Goal: Transaction & Acquisition: Purchase product/service

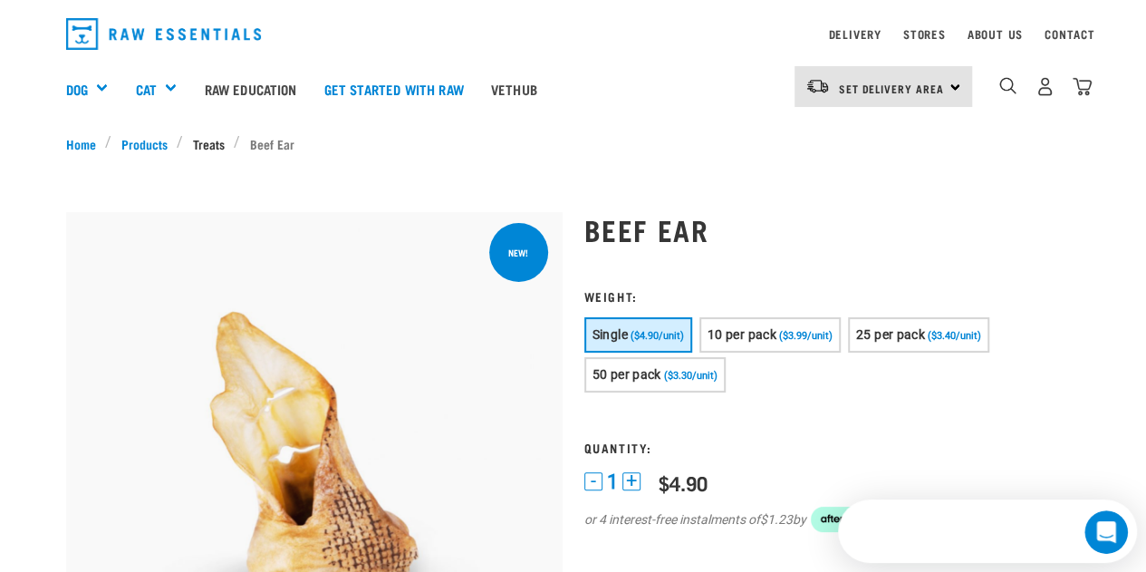
click at [208, 139] on link "Treats" at bounding box center [208, 143] width 51 height 19
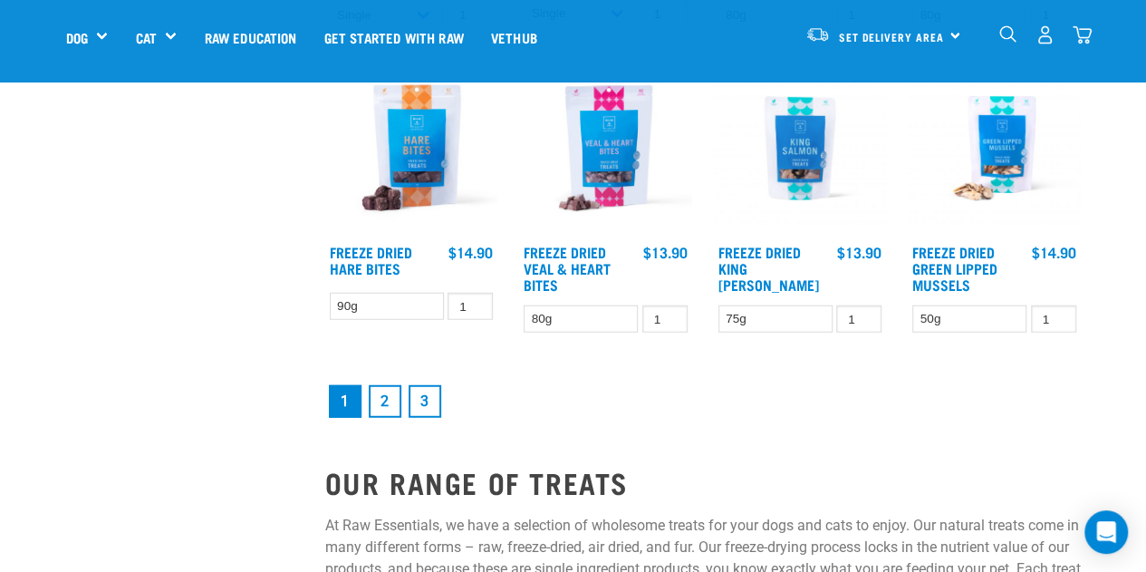
scroll to position [2243, 0]
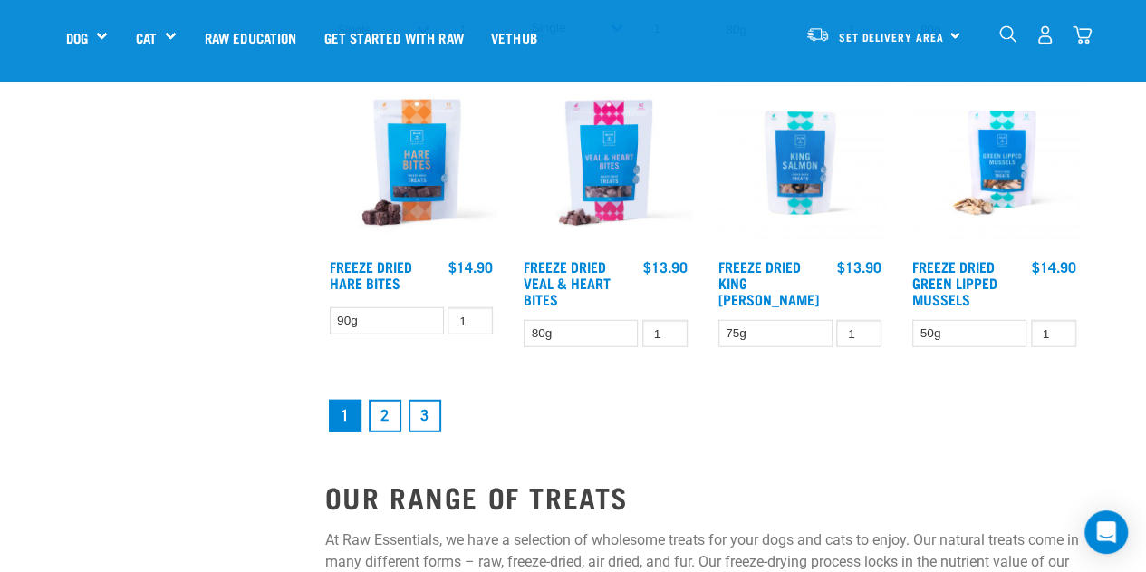
drag, startPoint x: 1151, startPoint y: 43, endPoint x: 1154, endPoint y: 341, distance: 297.2
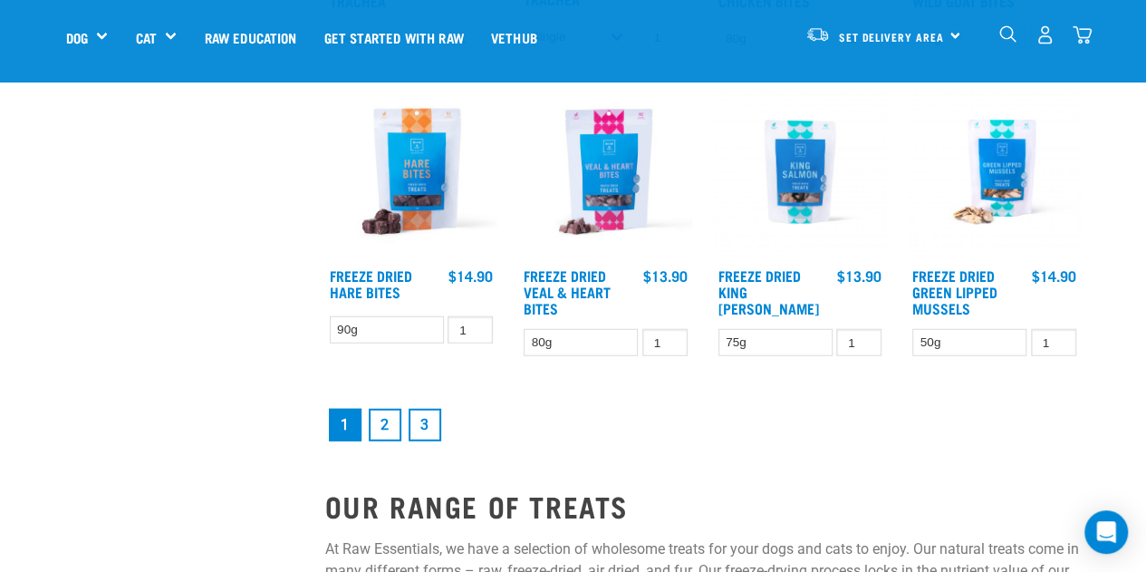
click at [388, 418] on link "2" at bounding box center [385, 425] width 33 height 33
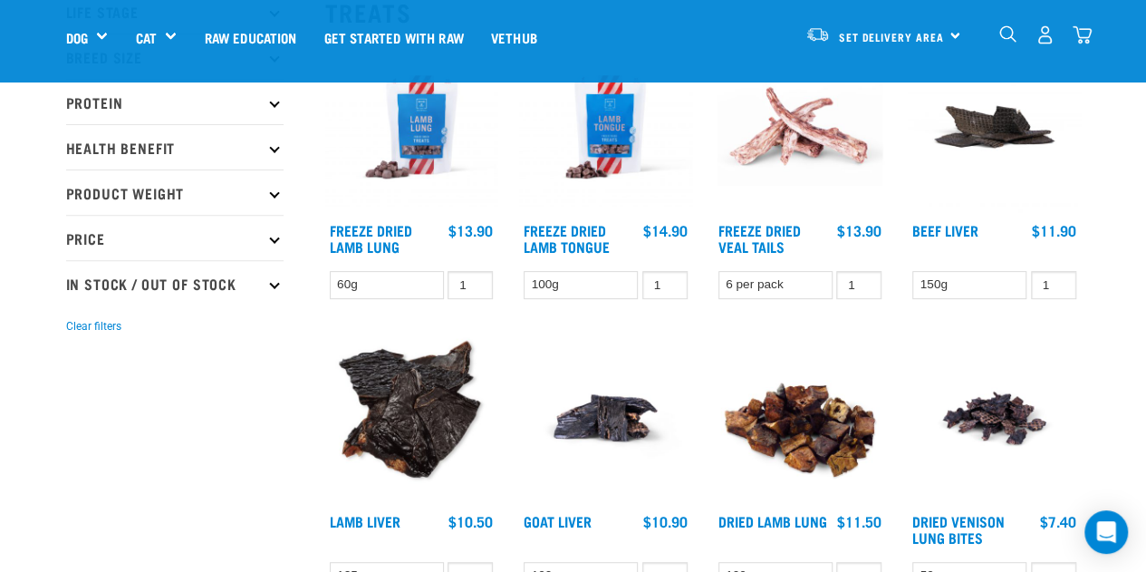
scroll to position [226, 0]
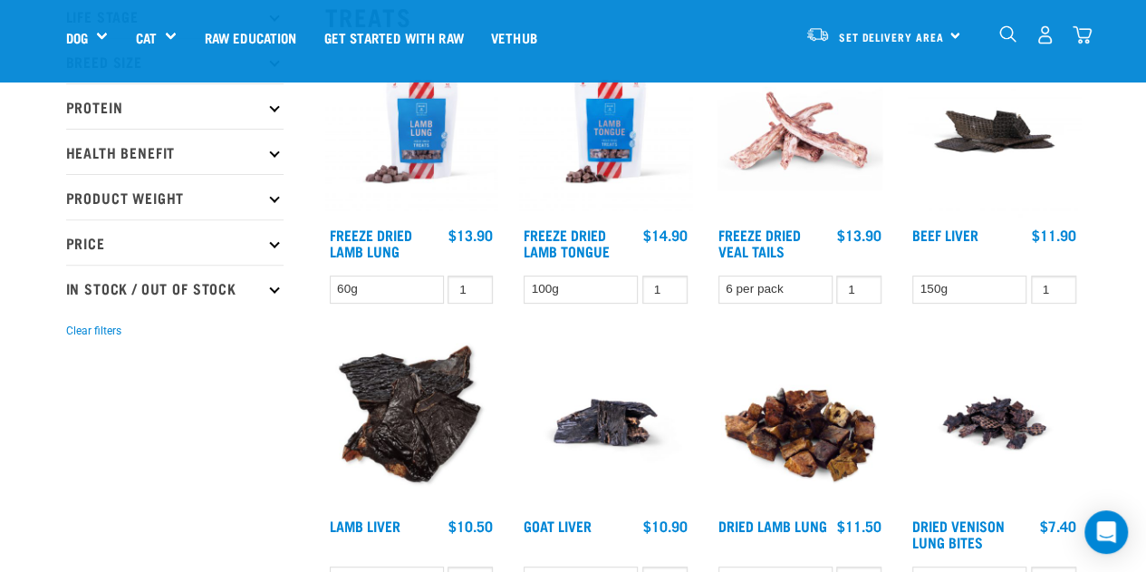
click at [791, 126] on img at bounding box center [800, 131] width 173 height 173
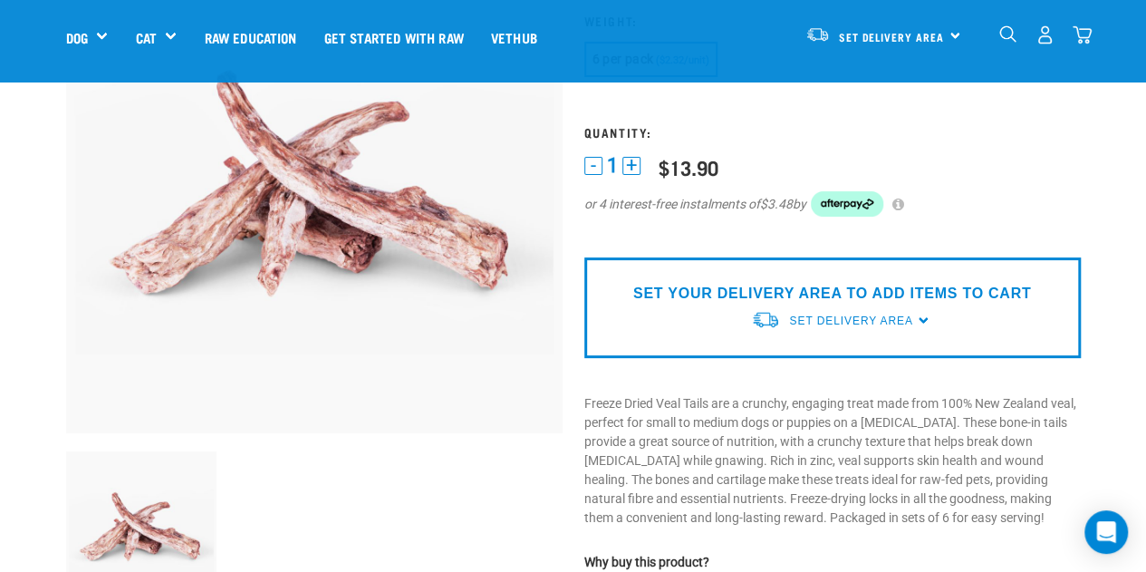
scroll to position [84, 0]
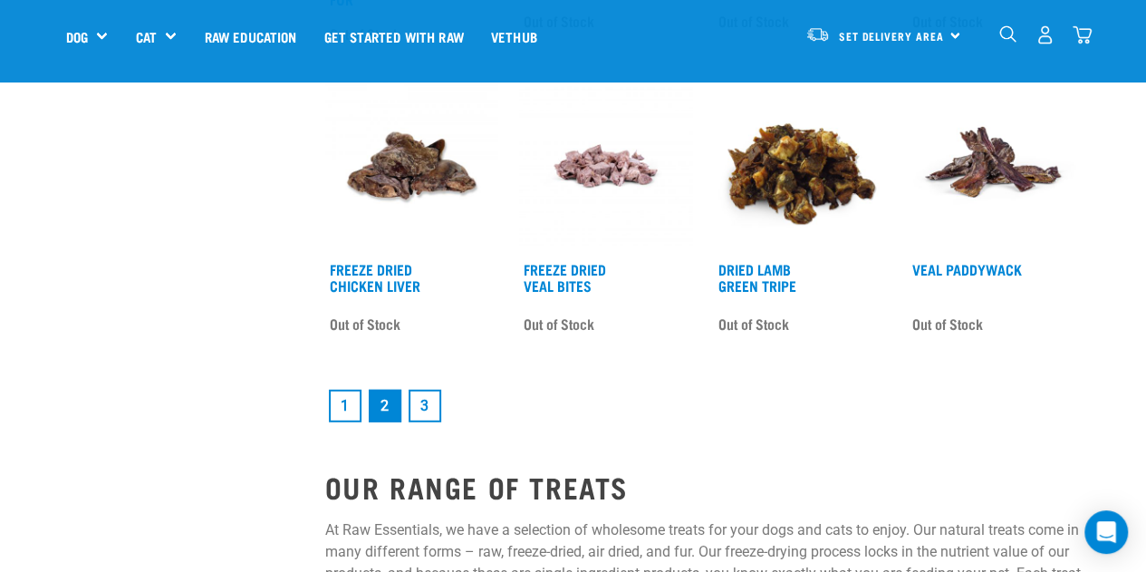
scroll to position [2248, 0]
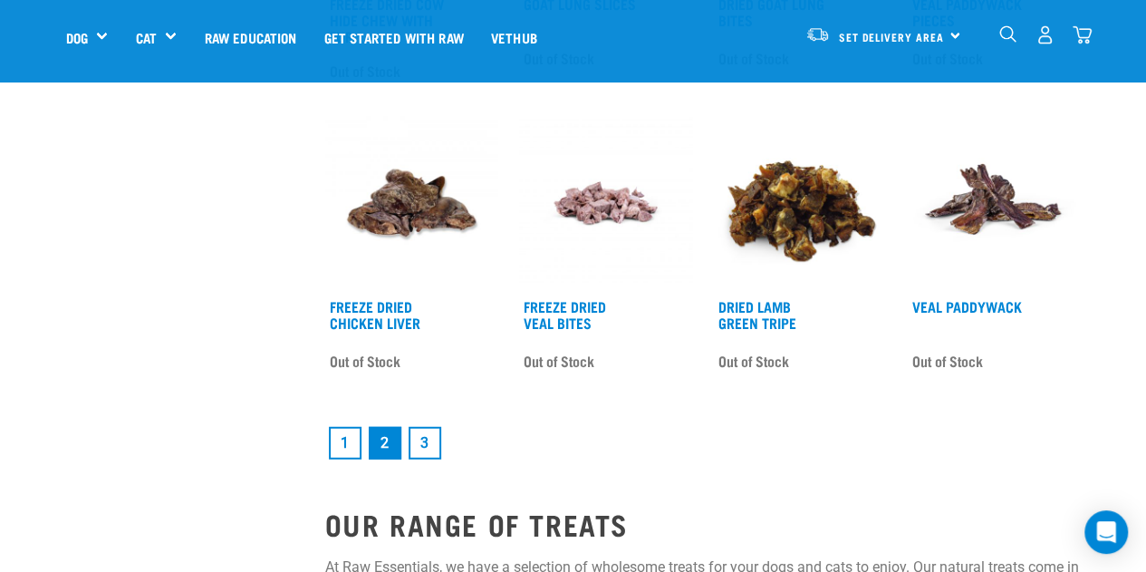
click at [428, 434] on link "3" at bounding box center [425, 443] width 33 height 33
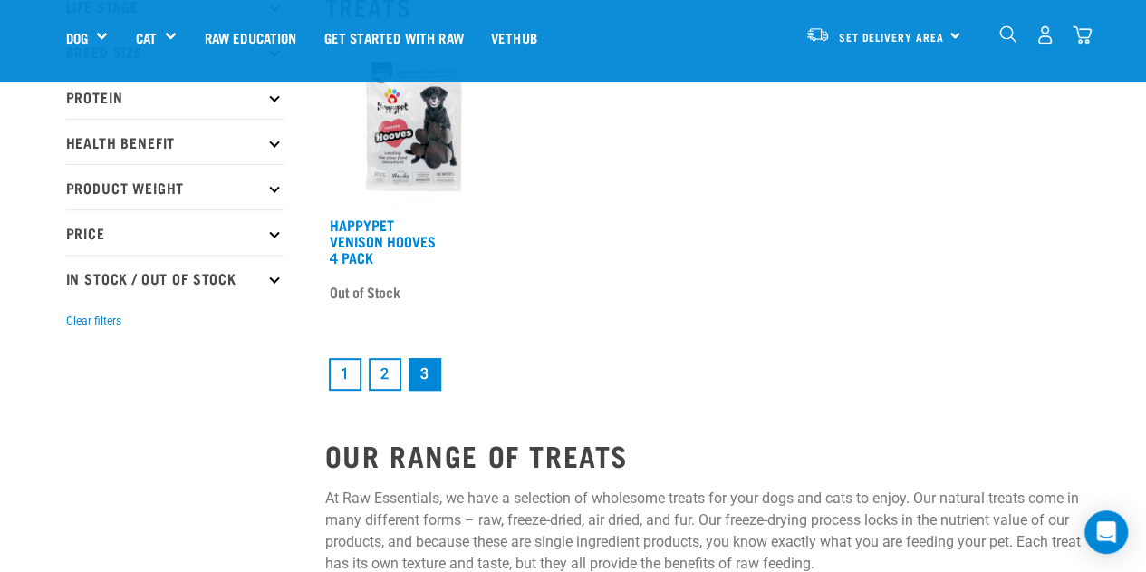
scroll to position [169, 0]
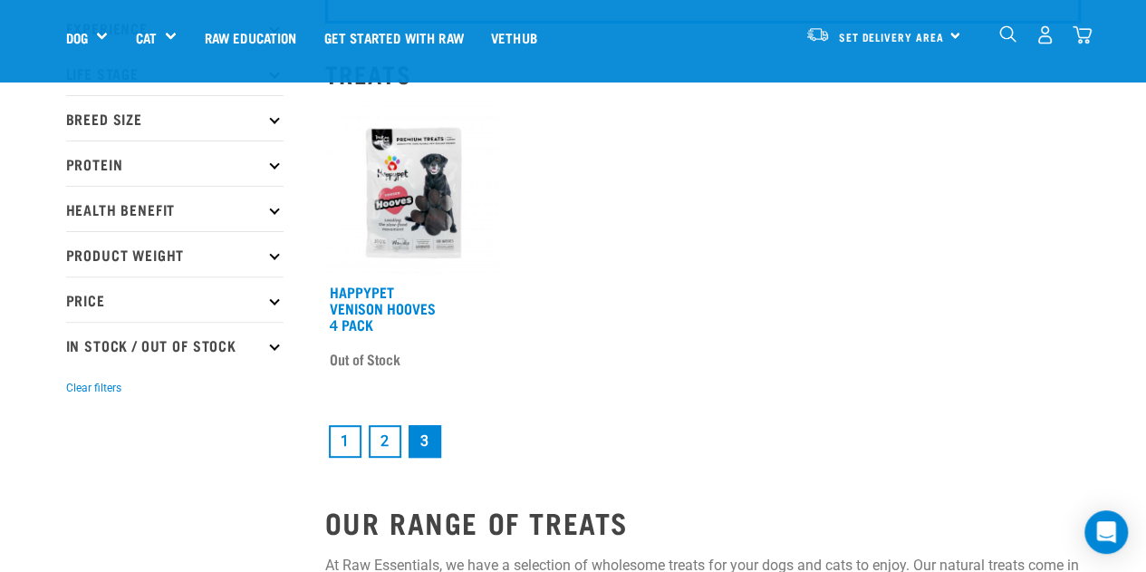
click at [344, 434] on link "1" at bounding box center [345, 441] width 33 height 33
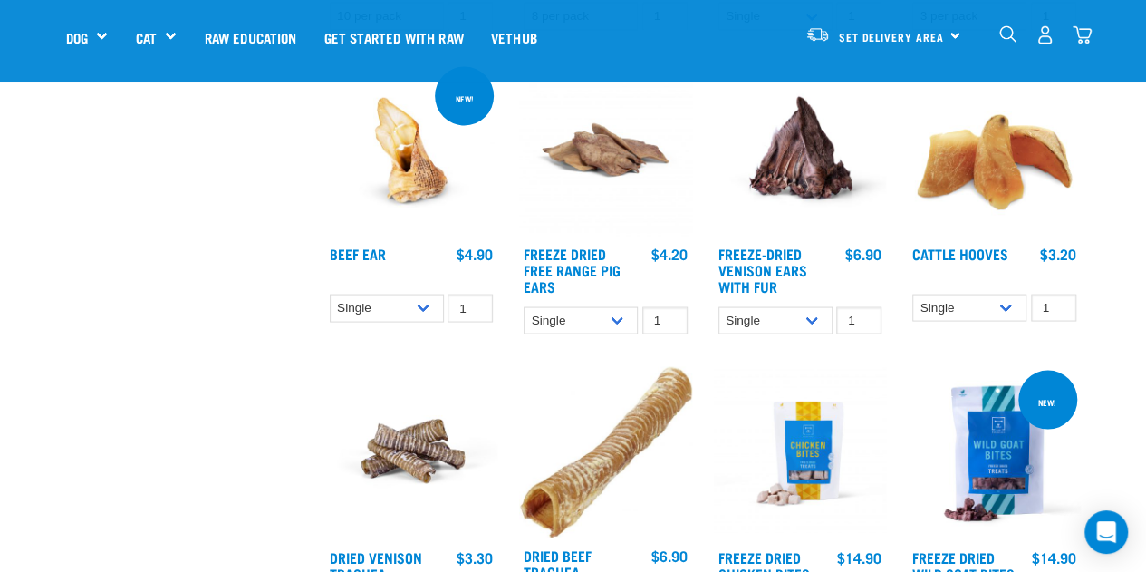
scroll to position [1685, 0]
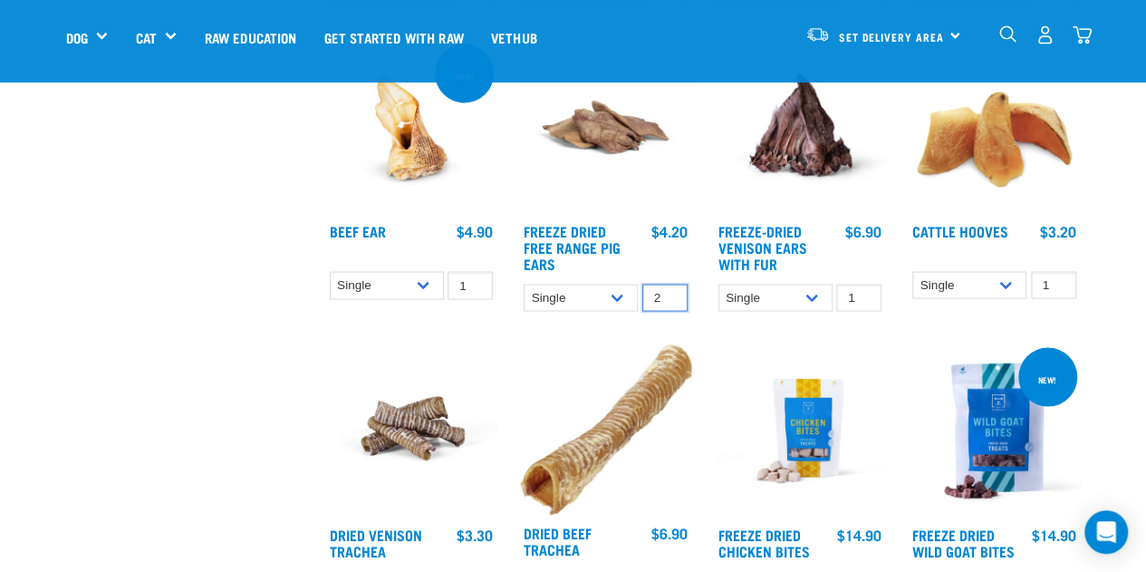
type input "2"
click at [665, 287] on input "2" at bounding box center [664, 298] width 45 height 28
click at [558, 226] on link "Freeze Dried Free Range Pig Ears" at bounding box center [572, 246] width 97 height 41
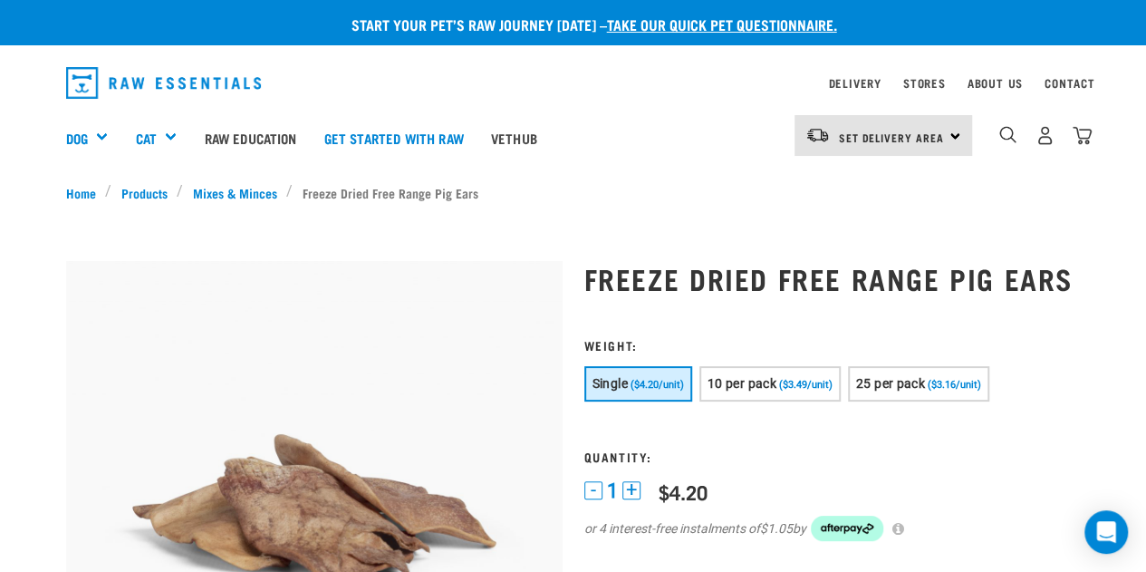
click at [629, 494] on button "+" at bounding box center [631, 490] width 18 height 18
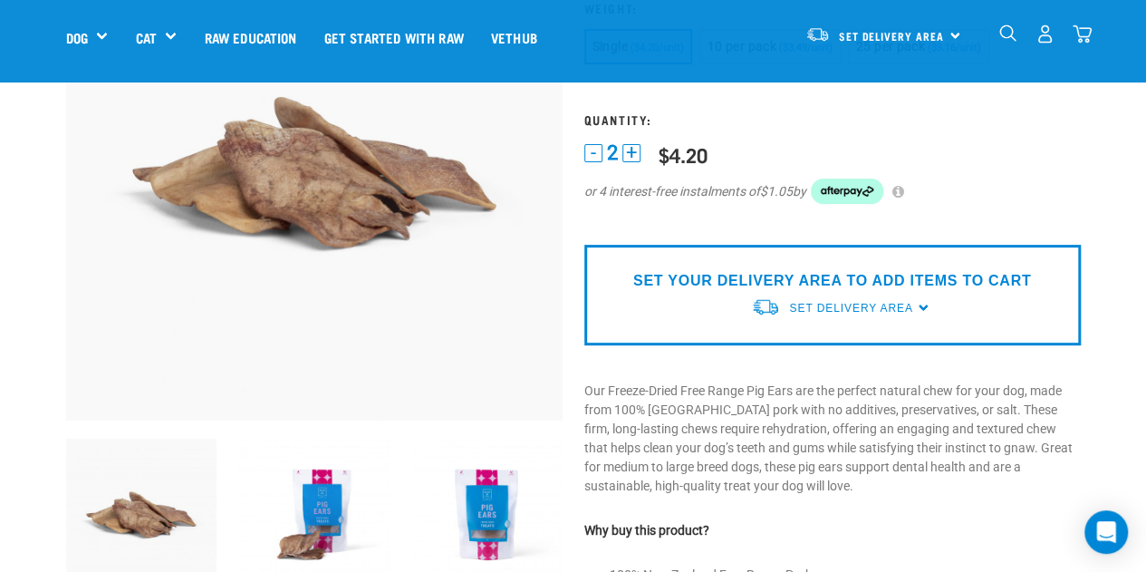
scroll to position [211, 0]
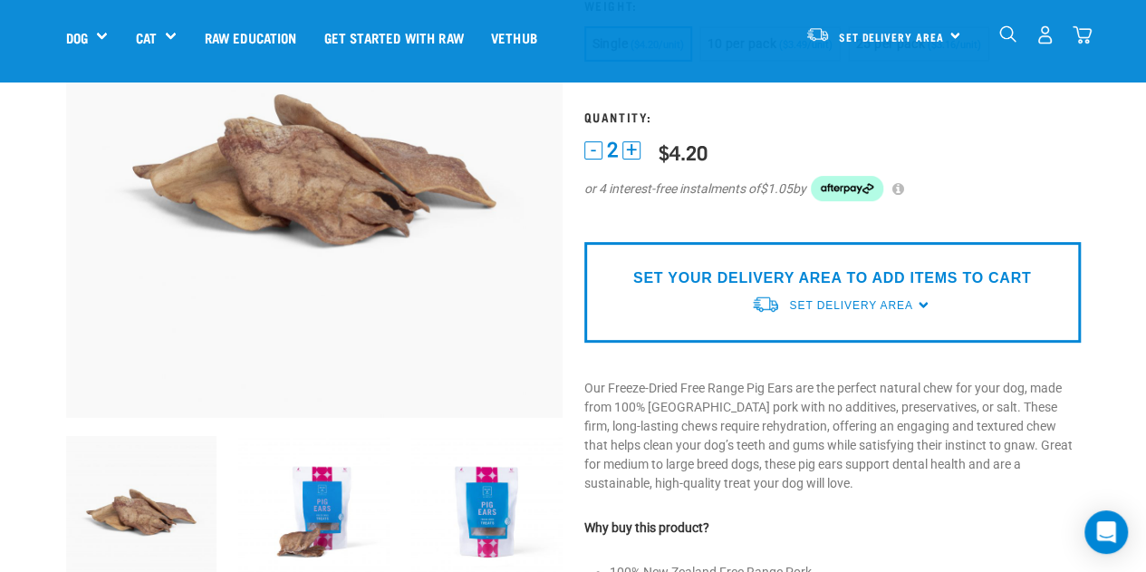
click at [920, 302] on div "SET YOUR DELIVERY AREA TO ADD ITEMS TO CART Set Delivery Area North Island Sout…" at bounding box center [832, 292] width 497 height 101
click at [857, 299] on span "Set Delivery Area" at bounding box center [850, 305] width 123 height 13
click at [817, 343] on link "[GEOGRAPHIC_DATA]" at bounding box center [841, 348] width 180 height 30
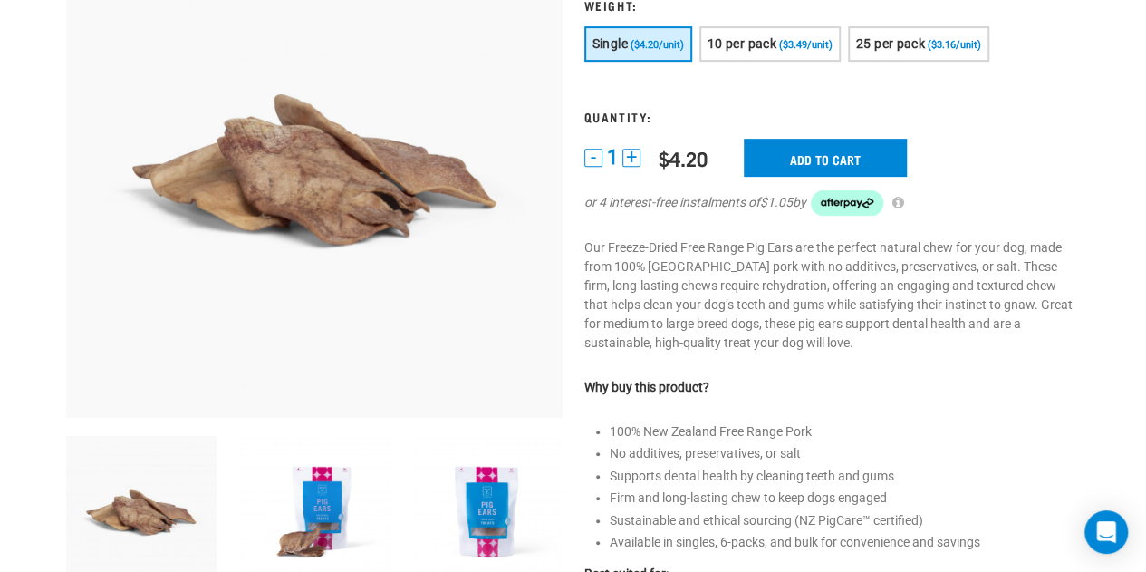
click at [636, 157] on button "+" at bounding box center [631, 158] width 18 height 18
click at [827, 163] on input "Add to cart" at bounding box center [825, 158] width 163 height 38
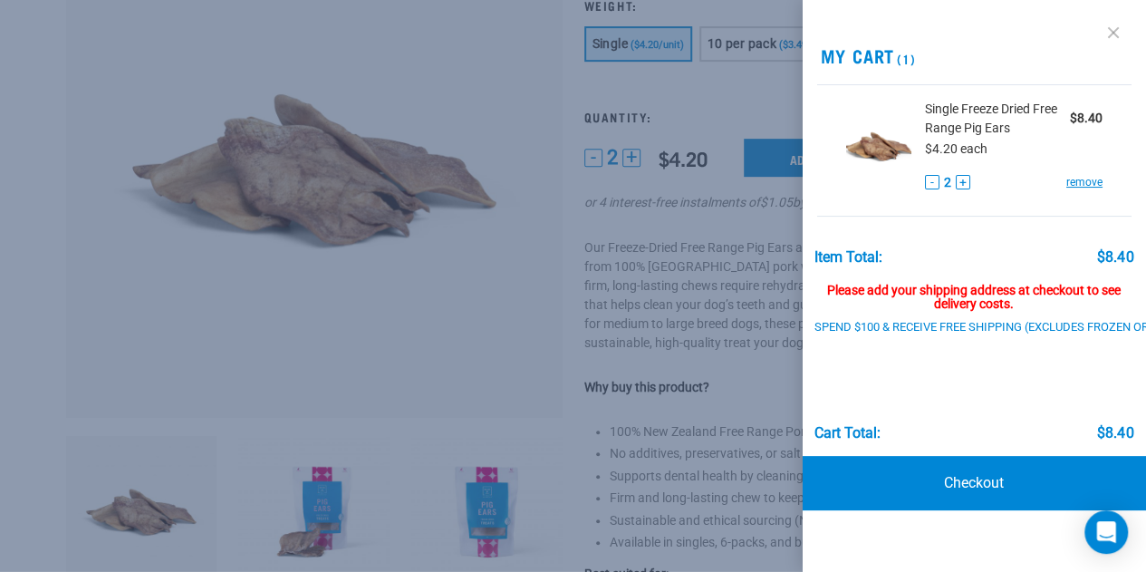
click at [1113, 28] on link at bounding box center [1113, 32] width 29 height 29
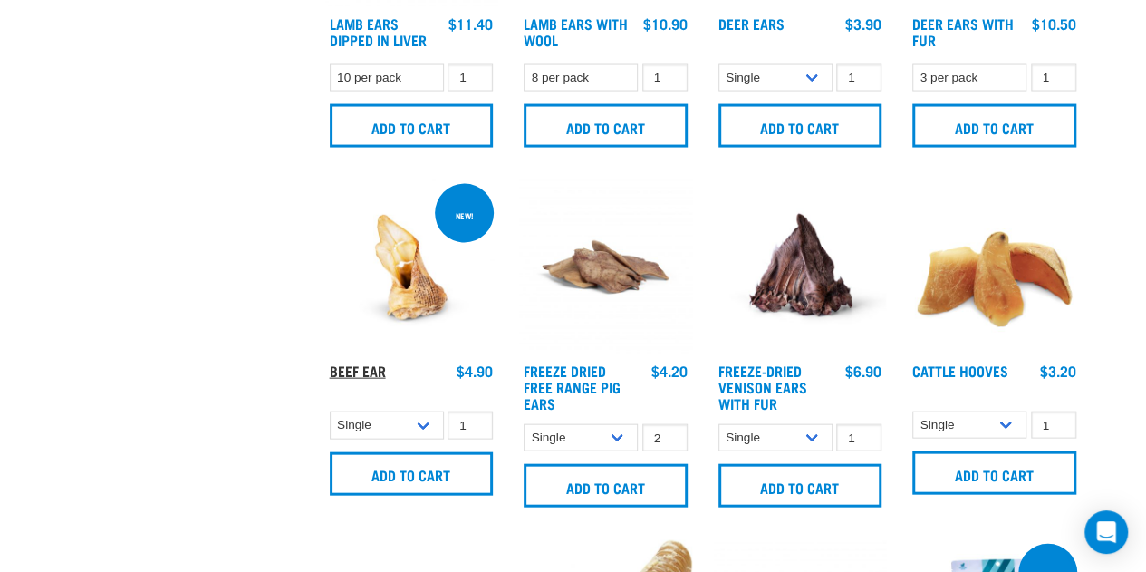
click at [364, 369] on link "Beef Ear" at bounding box center [358, 370] width 56 height 8
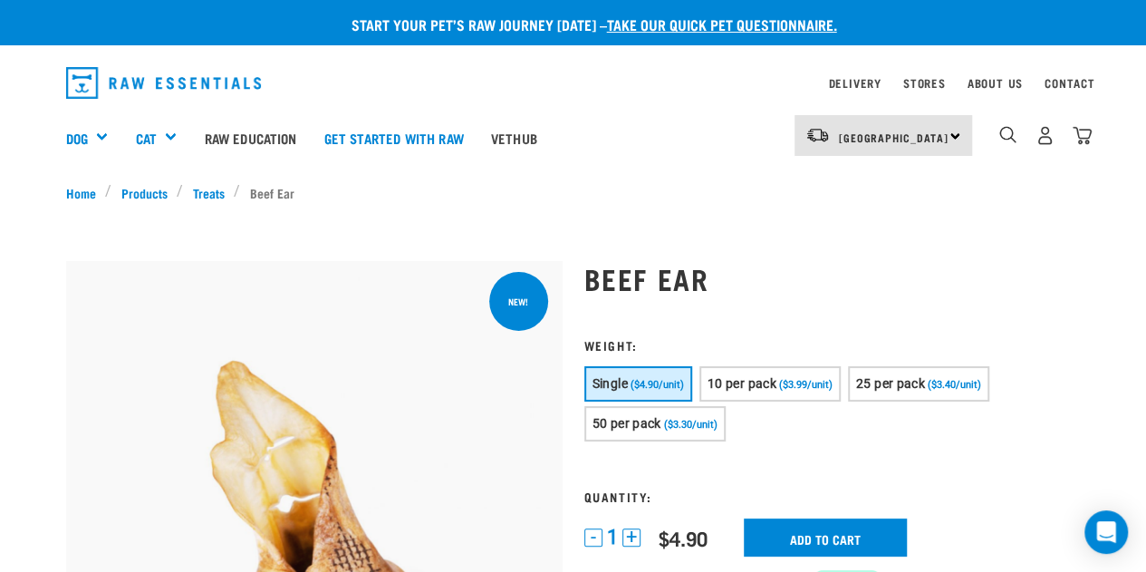
click at [632, 533] on button "+" at bounding box center [631, 537] width 18 height 18
click at [837, 537] on input "Add to cart" at bounding box center [825, 537] width 163 height 38
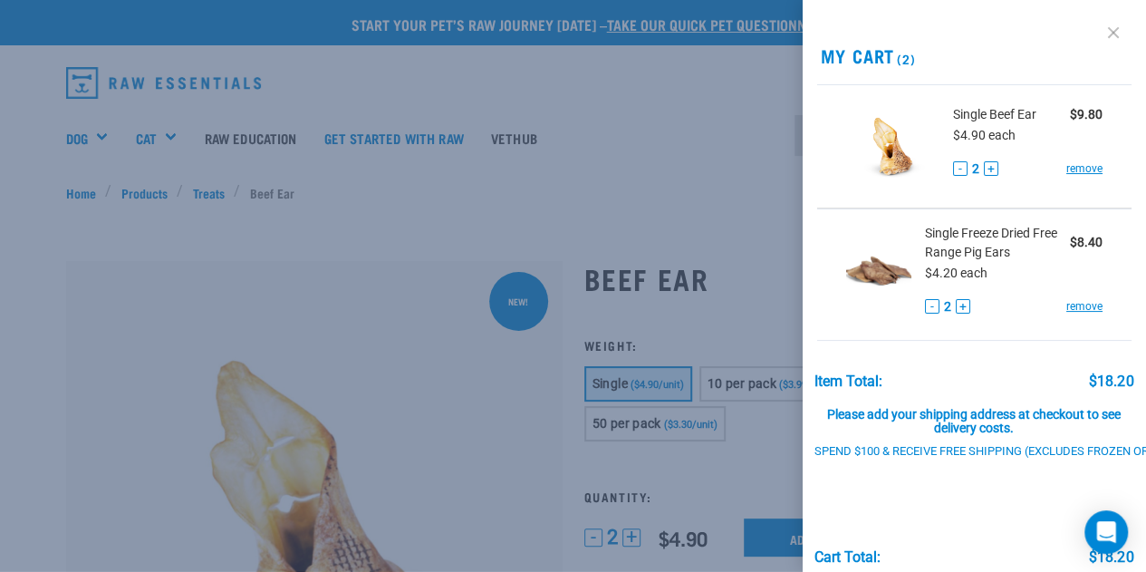
click at [1102, 34] on link at bounding box center [1113, 32] width 29 height 29
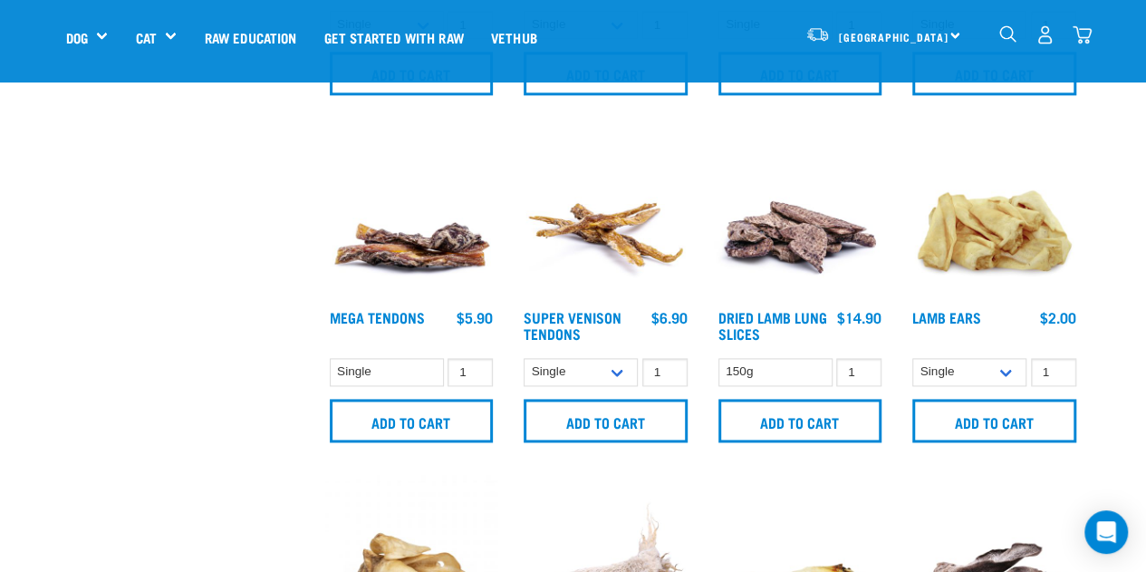
scroll to position [1094, 0]
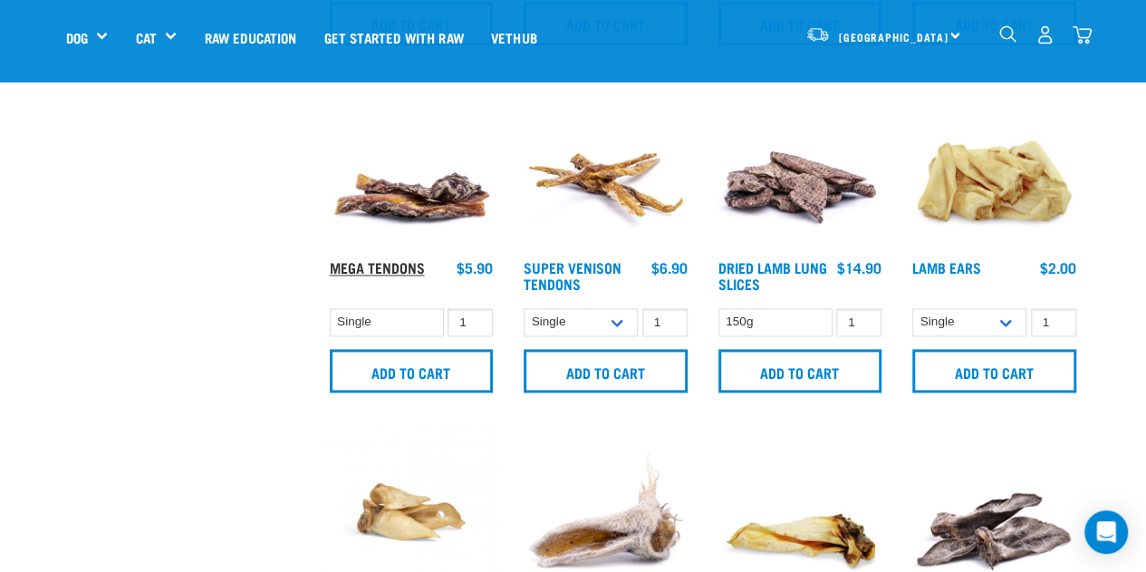
click at [388, 264] on link "Mega Tendons" at bounding box center [377, 267] width 95 height 8
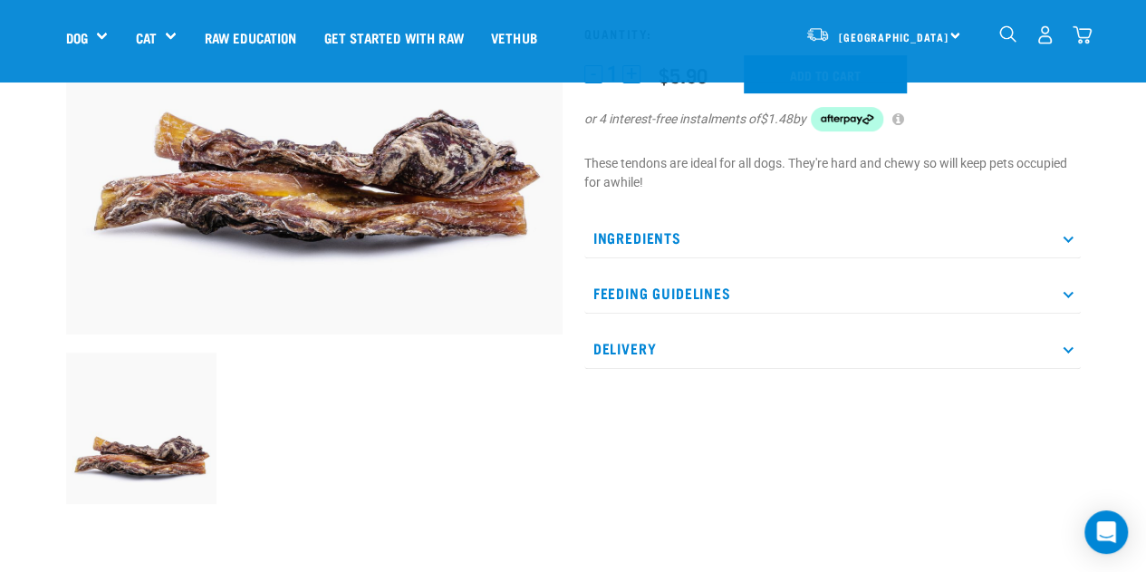
scroll to position [292, 0]
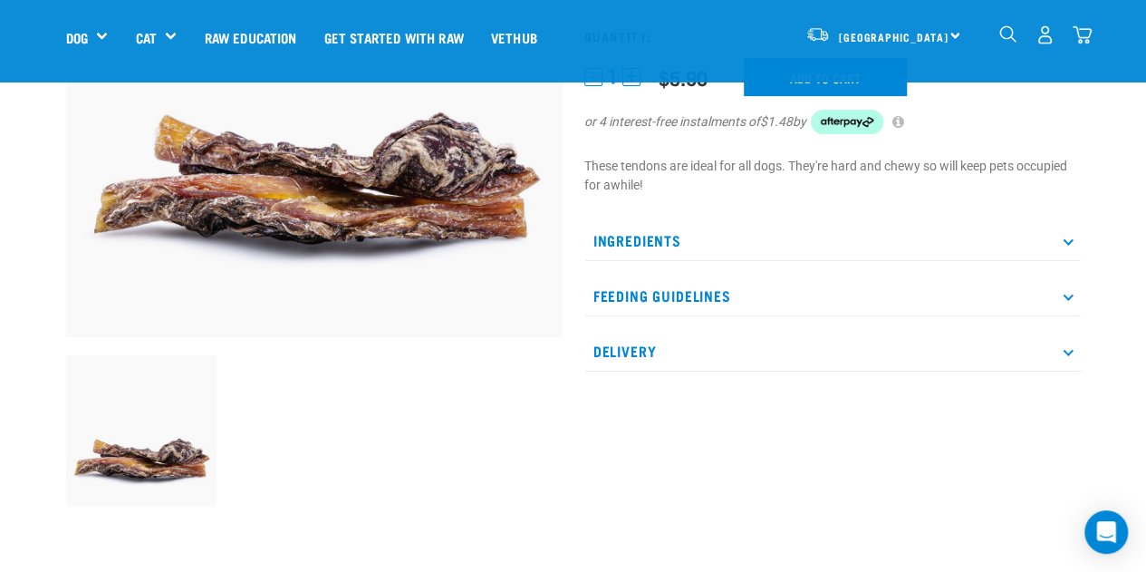
click at [1066, 294] on icon at bounding box center [1068, 296] width 10 height 10
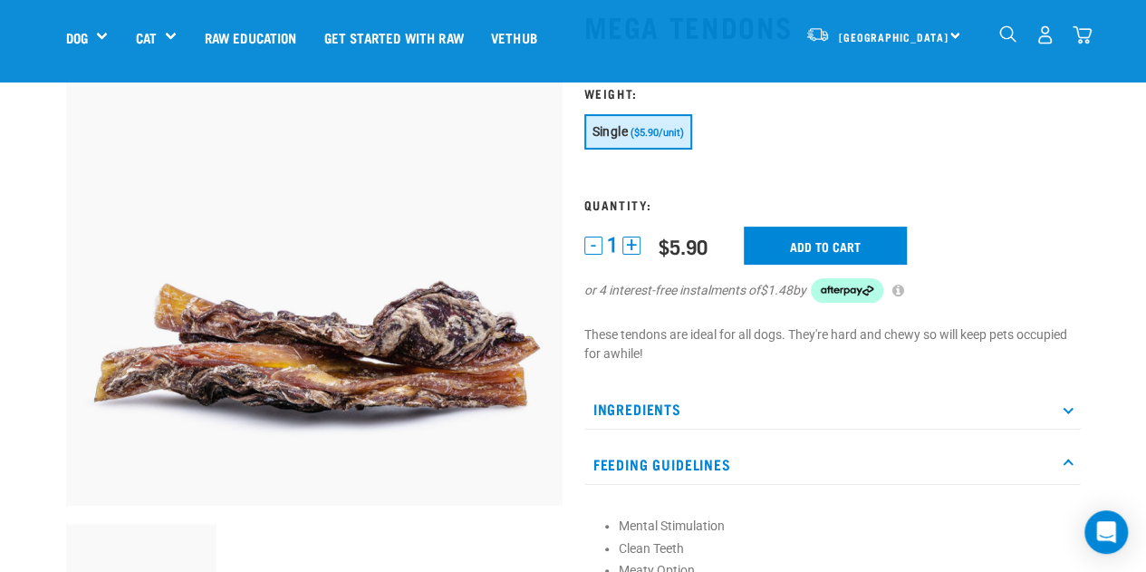
scroll to position [126, 0]
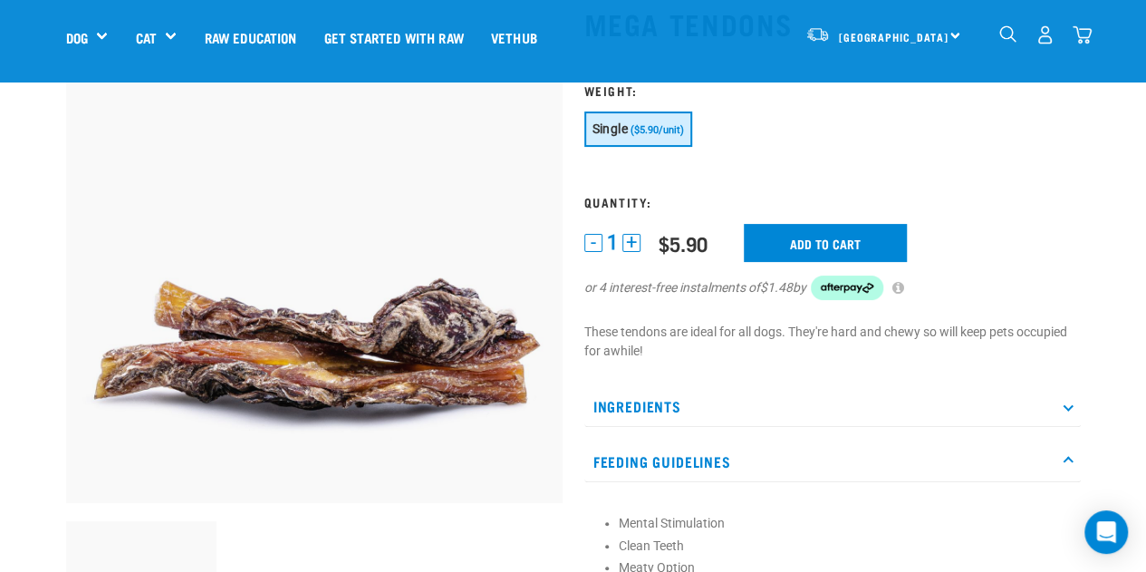
click at [629, 246] on button "+" at bounding box center [631, 243] width 18 height 18
click at [788, 240] on input "Add to cart" at bounding box center [825, 243] width 163 height 38
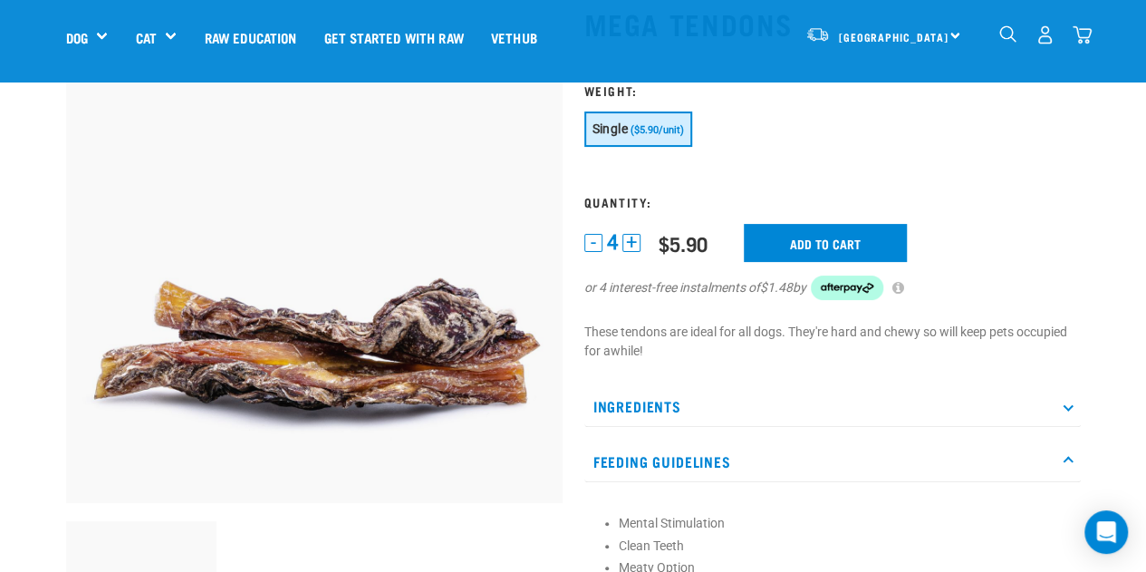
click at [593, 244] on button "-" at bounding box center [593, 243] width 18 height 18
click at [797, 236] on input "Add to cart" at bounding box center [825, 243] width 163 height 38
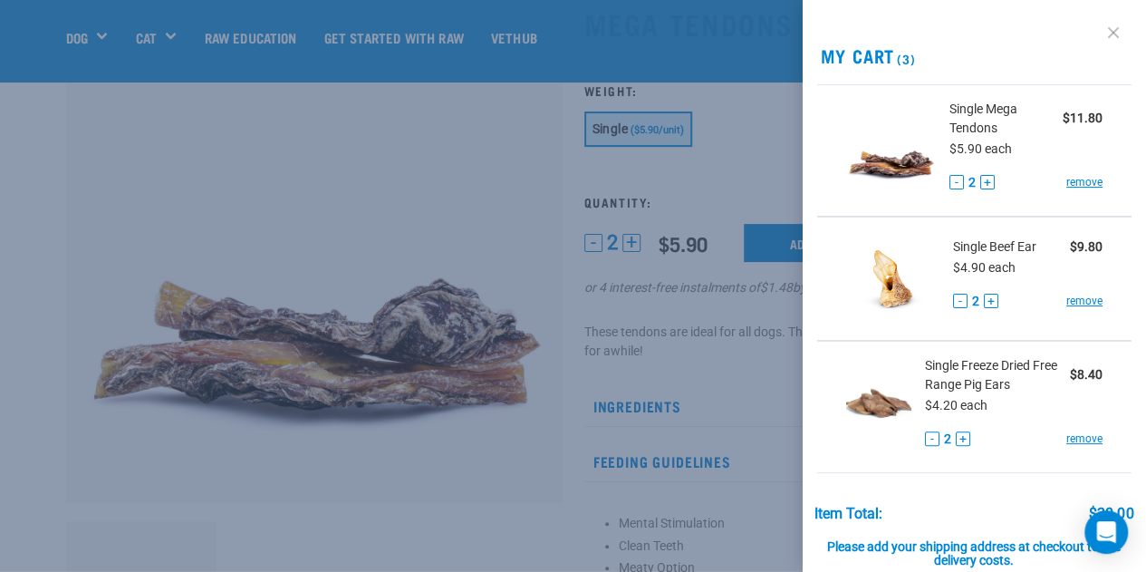
click at [1099, 36] on link at bounding box center [1113, 32] width 29 height 29
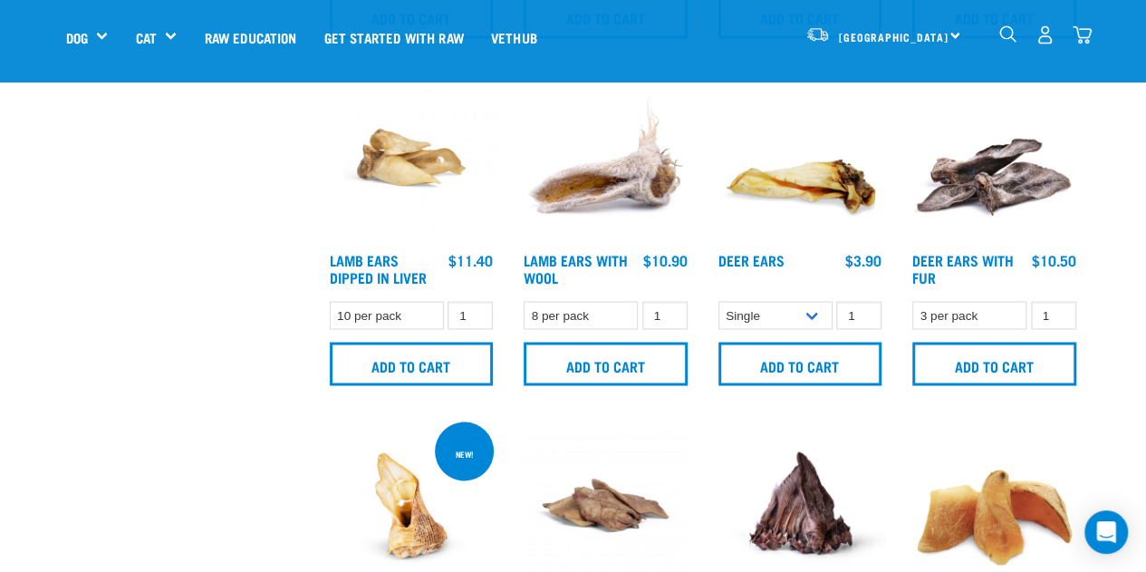
scroll to position [1442, 0]
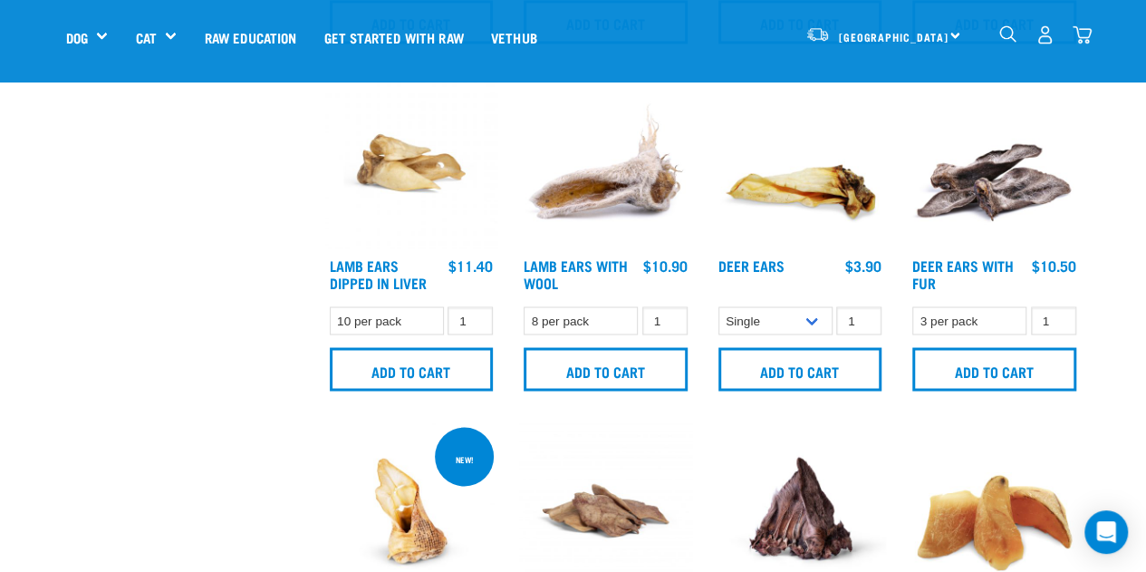
click at [763, 182] on img at bounding box center [800, 162] width 173 height 173
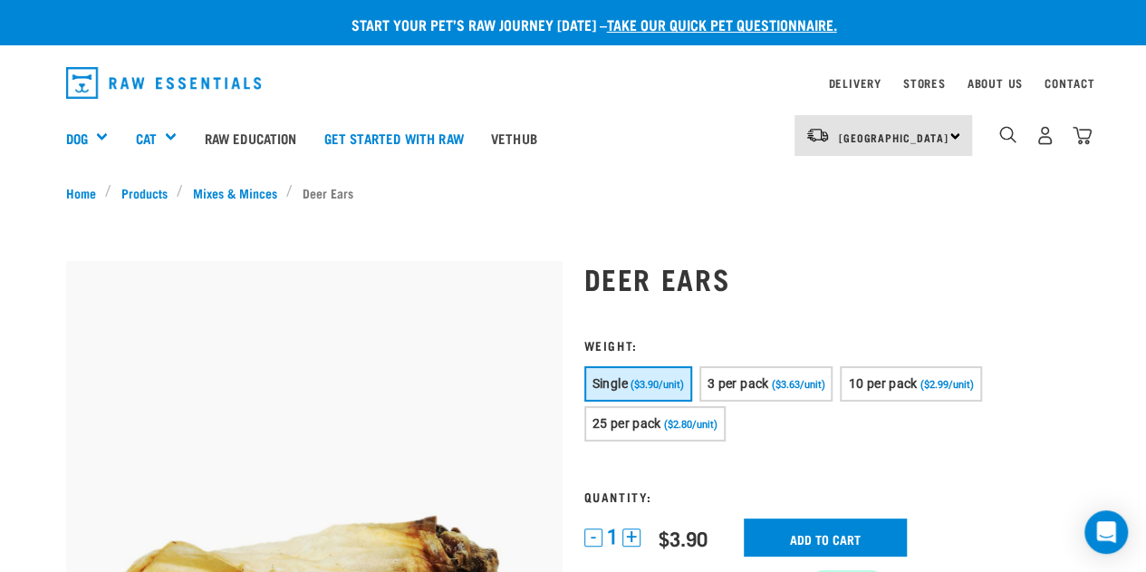
click at [631, 535] on button "+" at bounding box center [631, 537] width 18 height 18
click at [863, 530] on input "Add to cart" at bounding box center [825, 537] width 163 height 38
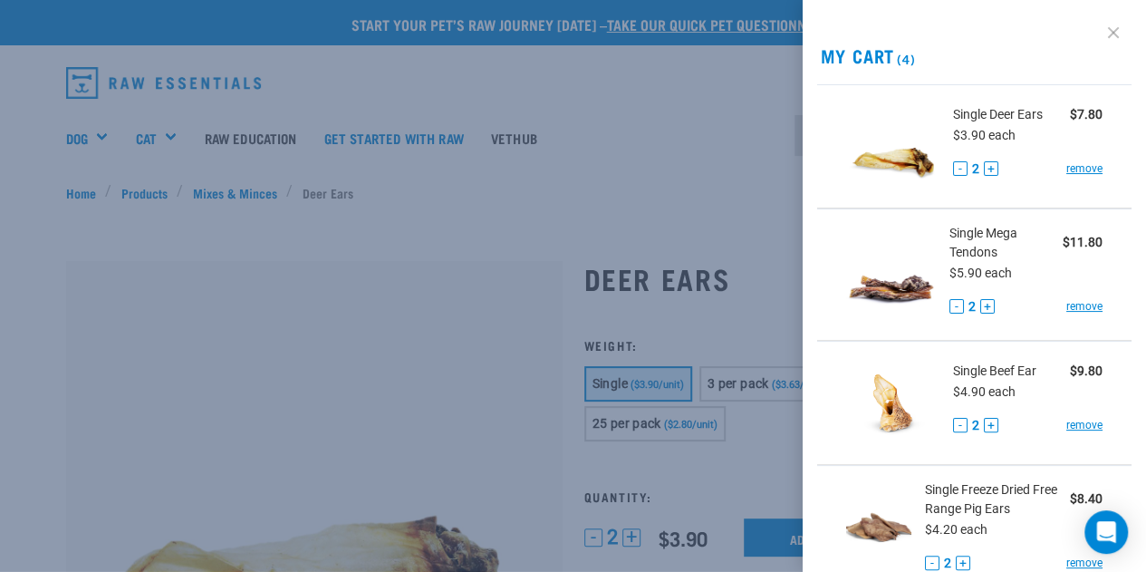
click at [1099, 34] on link at bounding box center [1113, 32] width 29 height 29
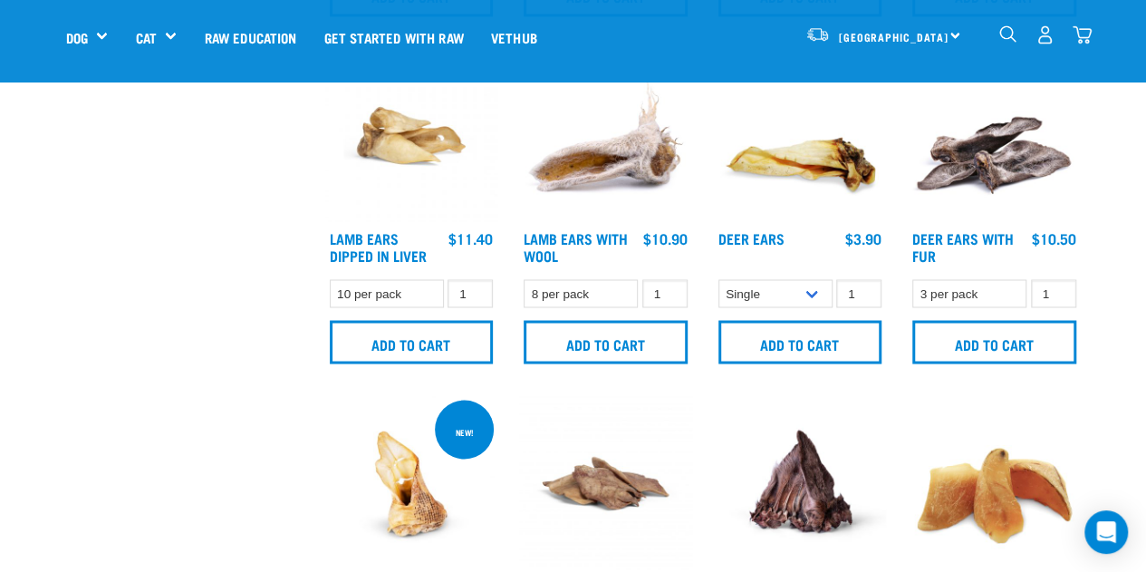
scroll to position [1490, 0]
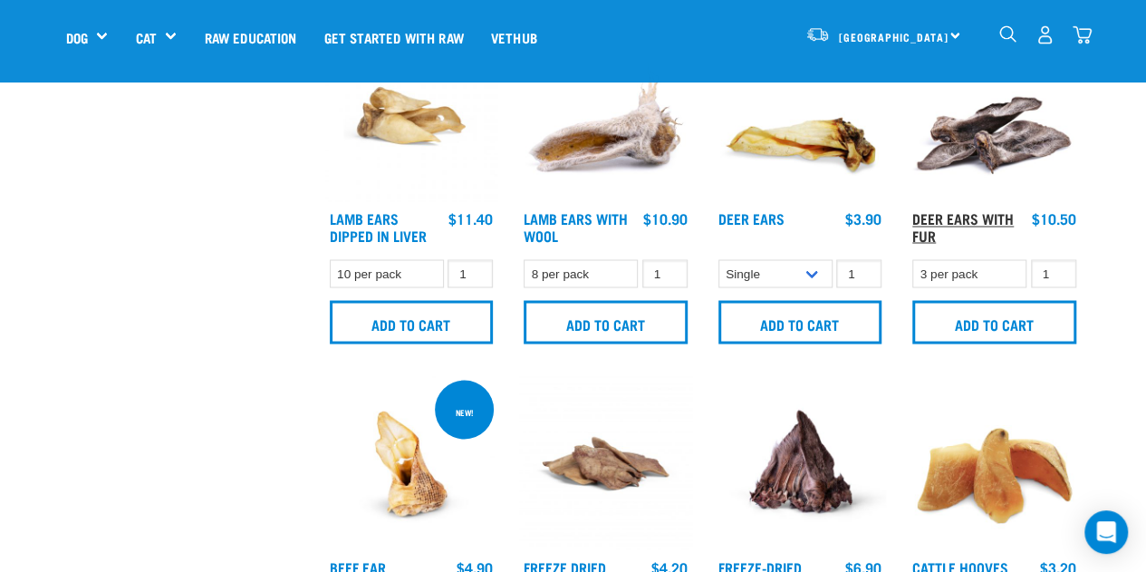
click at [950, 214] on link "Deer Ears with Fur" at bounding box center [962, 226] width 101 height 24
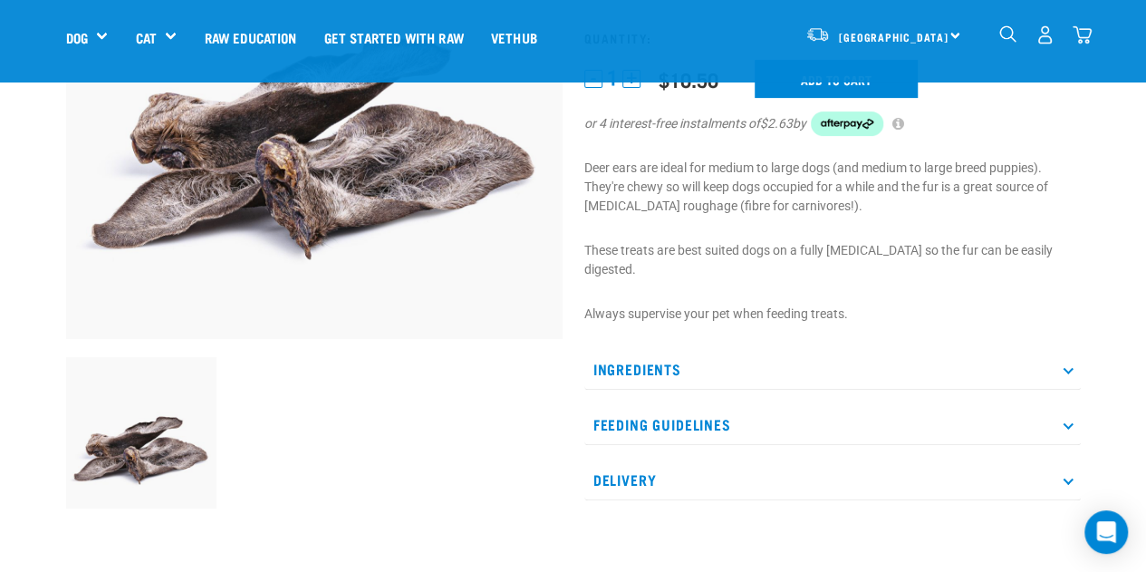
scroll to position [293, 0]
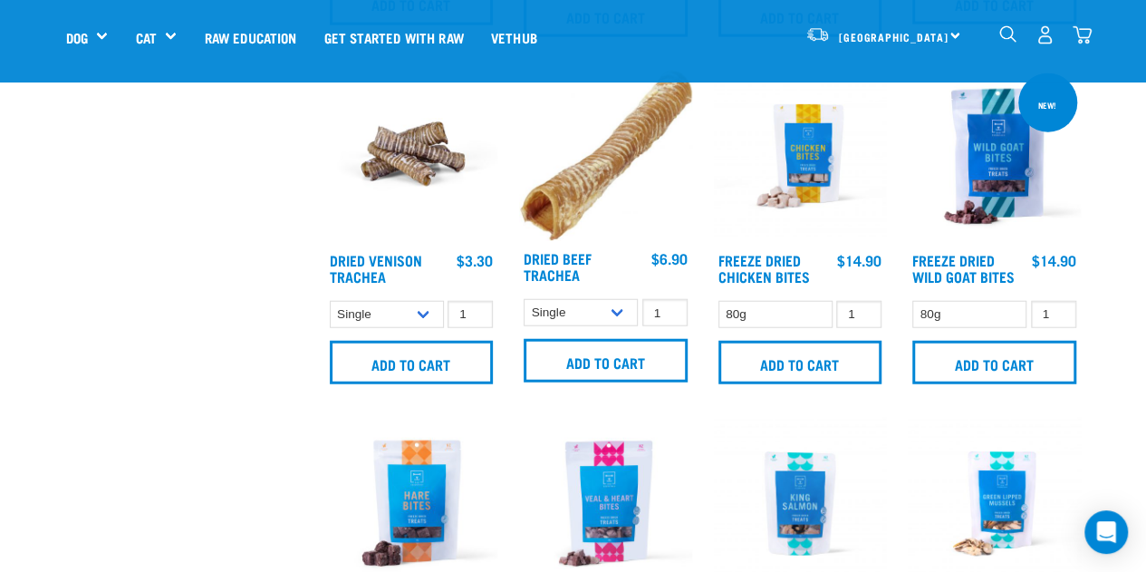
scroll to position [2161, 0]
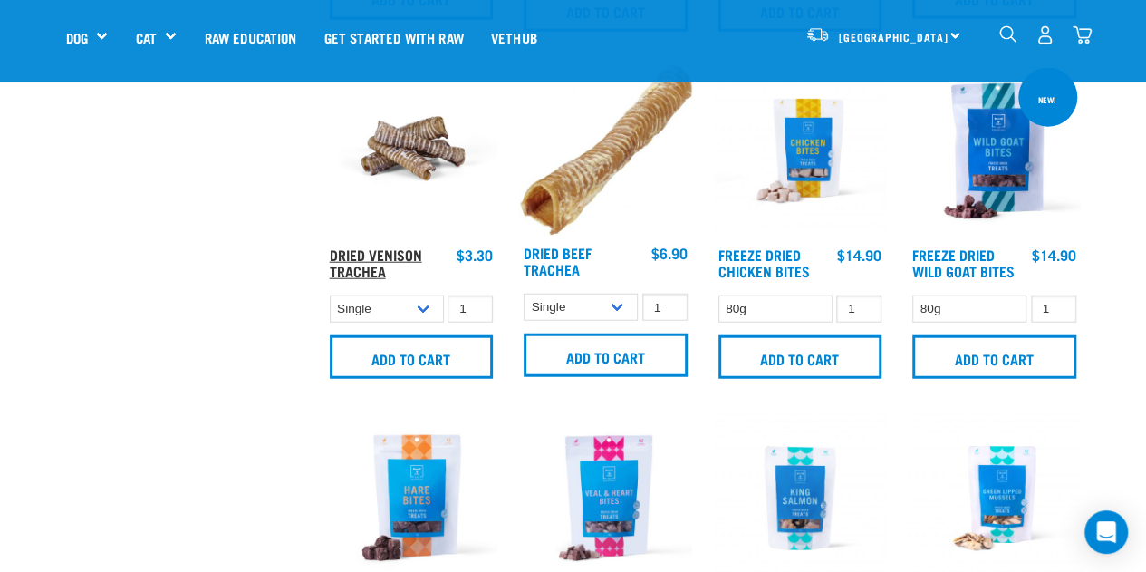
click at [386, 245] on div "Dried Venison [MEDICAL_DATA] $3.30 $25.90" at bounding box center [411, 265] width 173 height 40
click at [361, 251] on link "Dried Venison Trachea" at bounding box center [376, 262] width 92 height 24
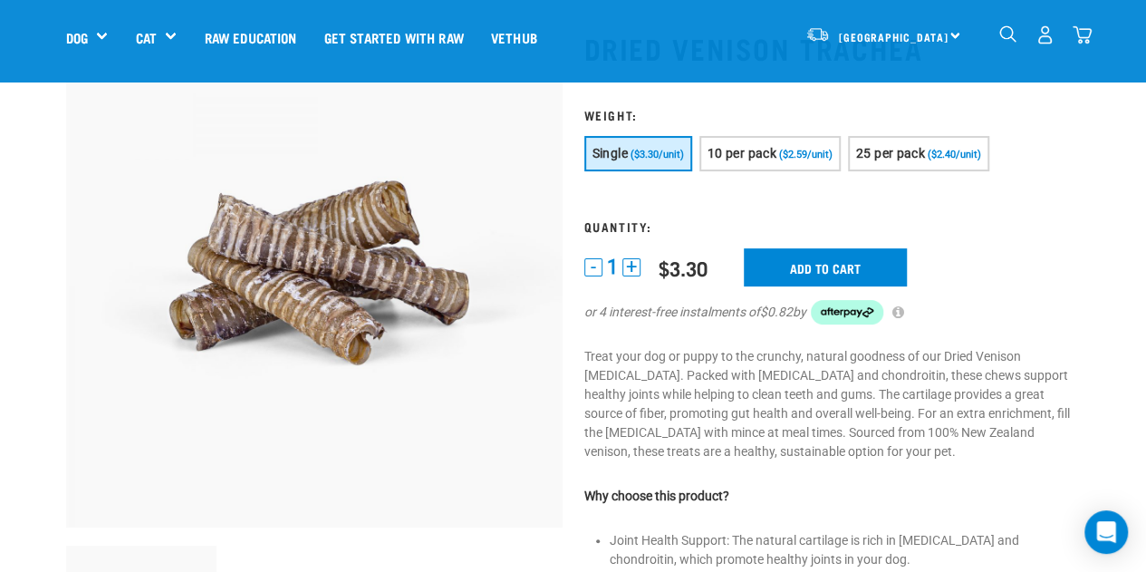
scroll to position [92, 0]
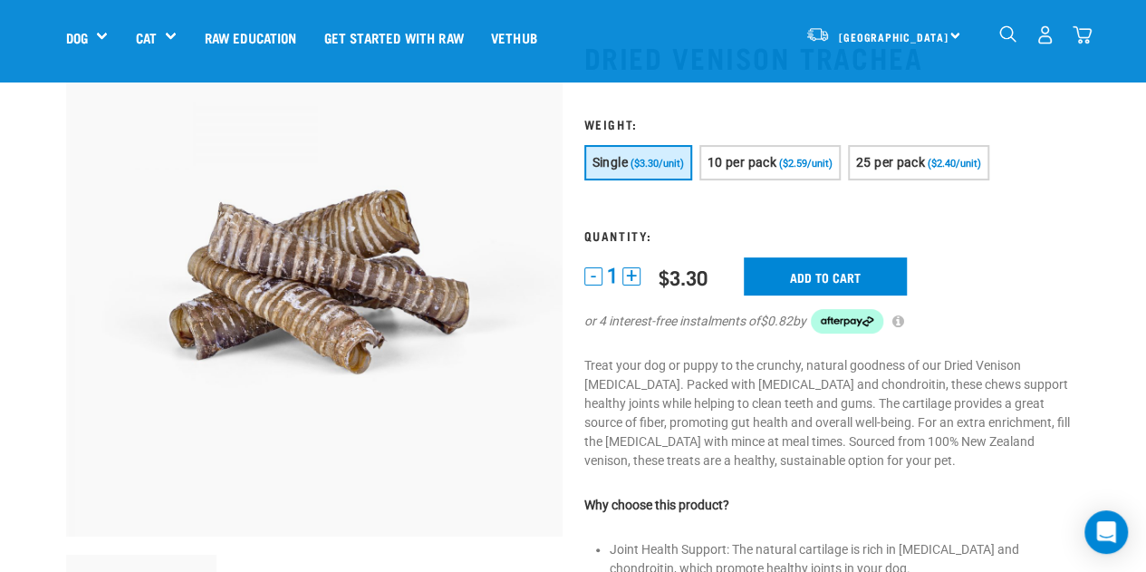
click at [632, 278] on button "+" at bounding box center [631, 276] width 18 height 18
click at [859, 269] on input "Add to cart" at bounding box center [825, 276] width 163 height 38
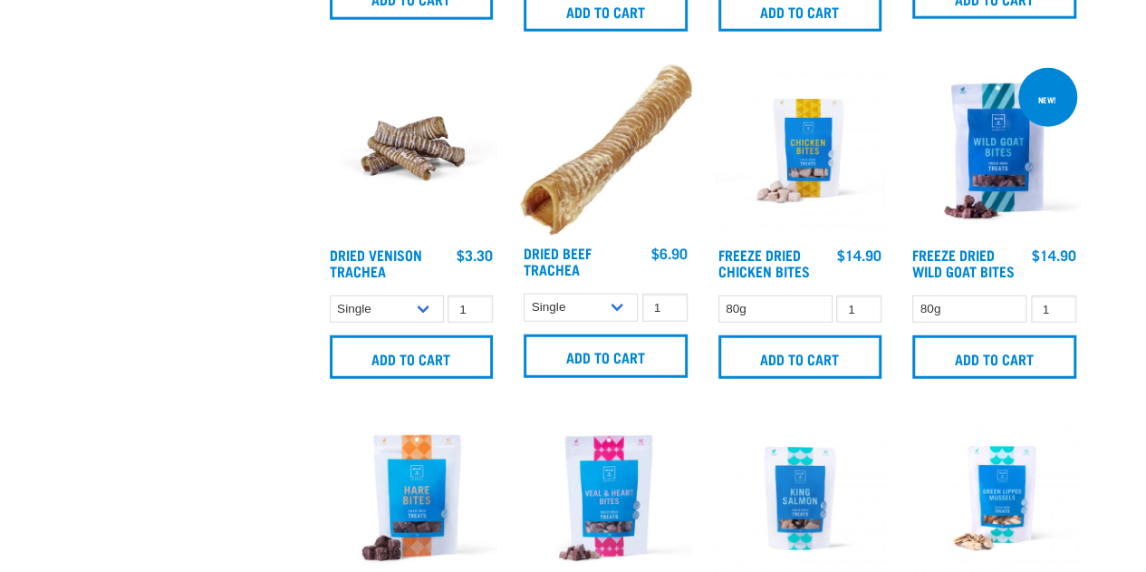
scroll to position [2290, 0]
click at [555, 251] on link "Dried Beef Trachea" at bounding box center [558, 260] width 68 height 24
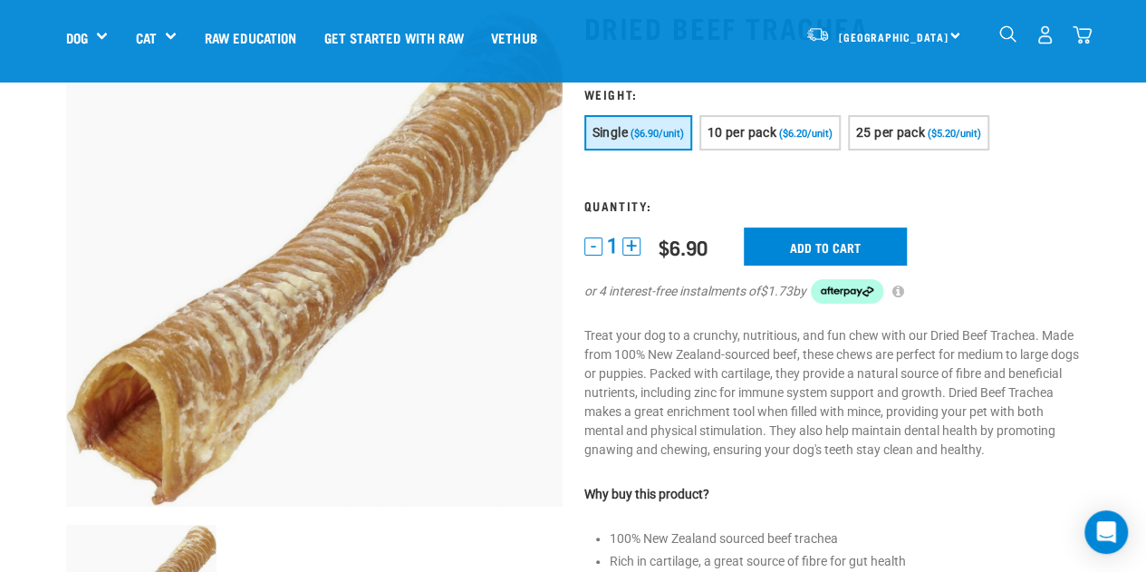
scroll to position [120, 0]
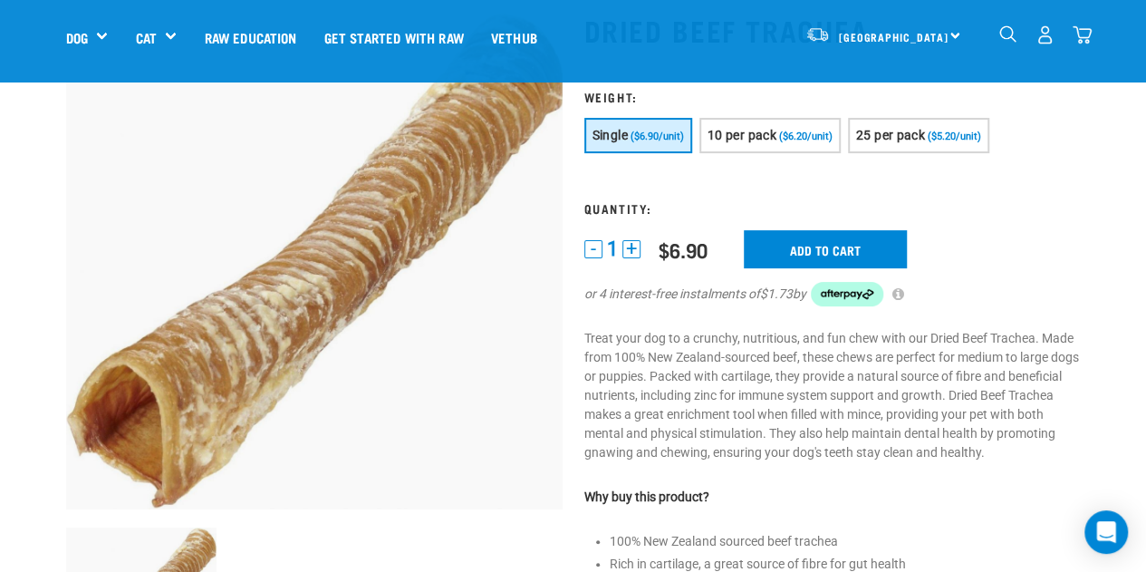
click at [638, 246] on button "+" at bounding box center [631, 249] width 18 height 18
click at [858, 244] on input "Add to cart" at bounding box center [825, 249] width 163 height 38
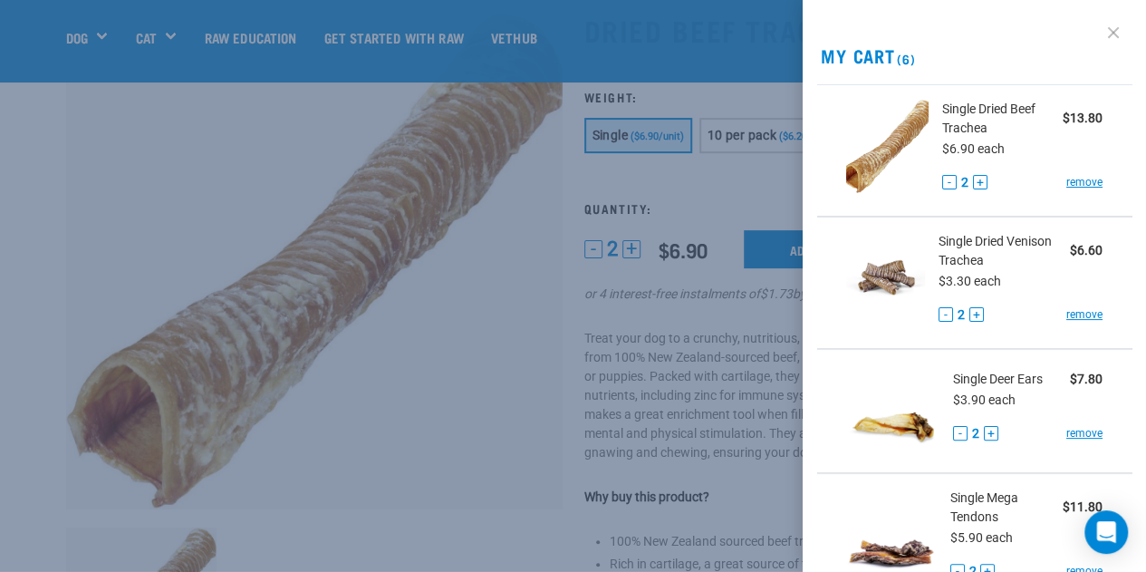
click at [1103, 28] on link at bounding box center [1113, 32] width 29 height 29
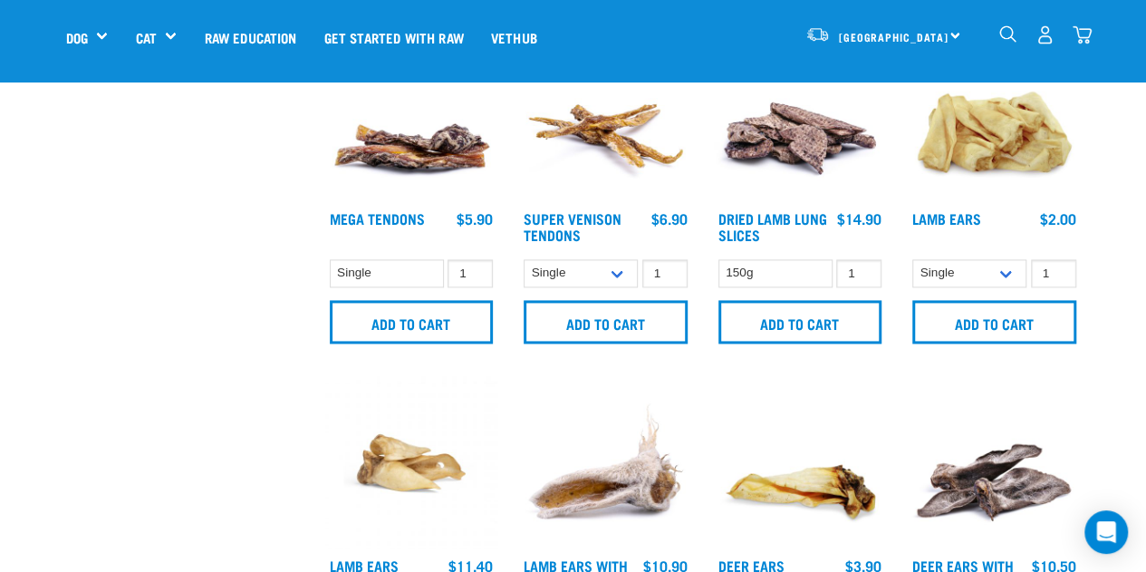
scroll to position [1147, 0]
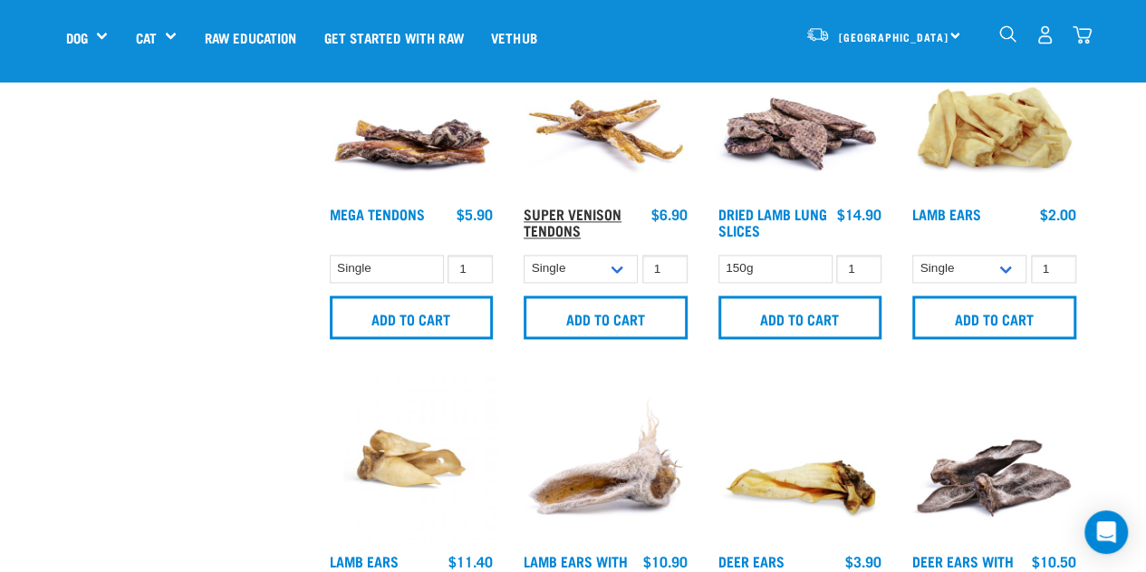
click at [564, 209] on link "Super Venison Tendons" at bounding box center [573, 221] width 98 height 24
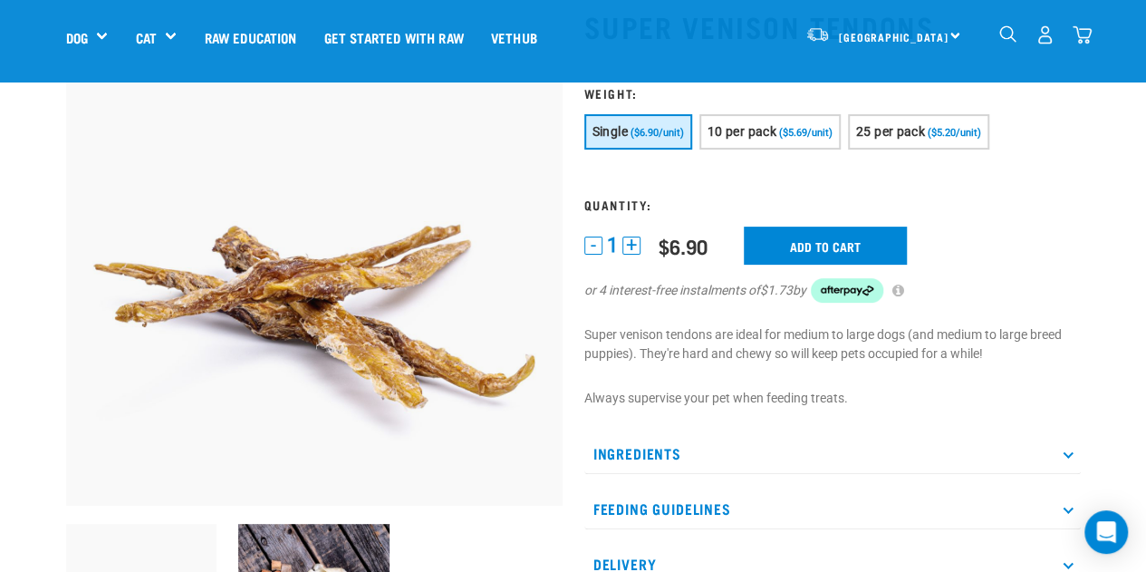
scroll to position [121, 0]
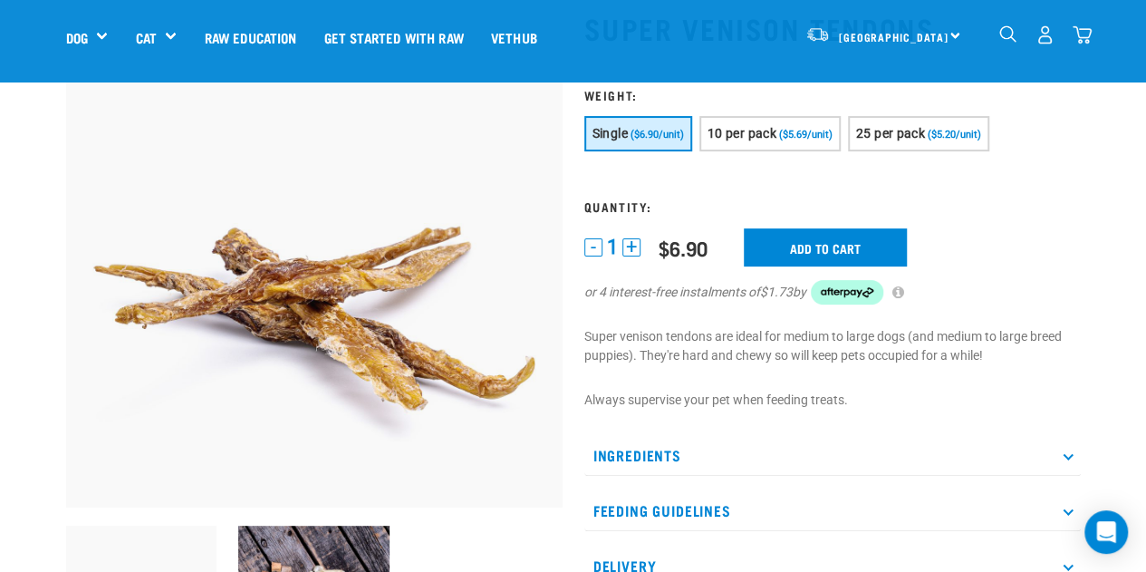
click at [634, 245] on button "+" at bounding box center [631, 247] width 18 height 18
click at [823, 243] on input "Add to cart" at bounding box center [825, 247] width 163 height 38
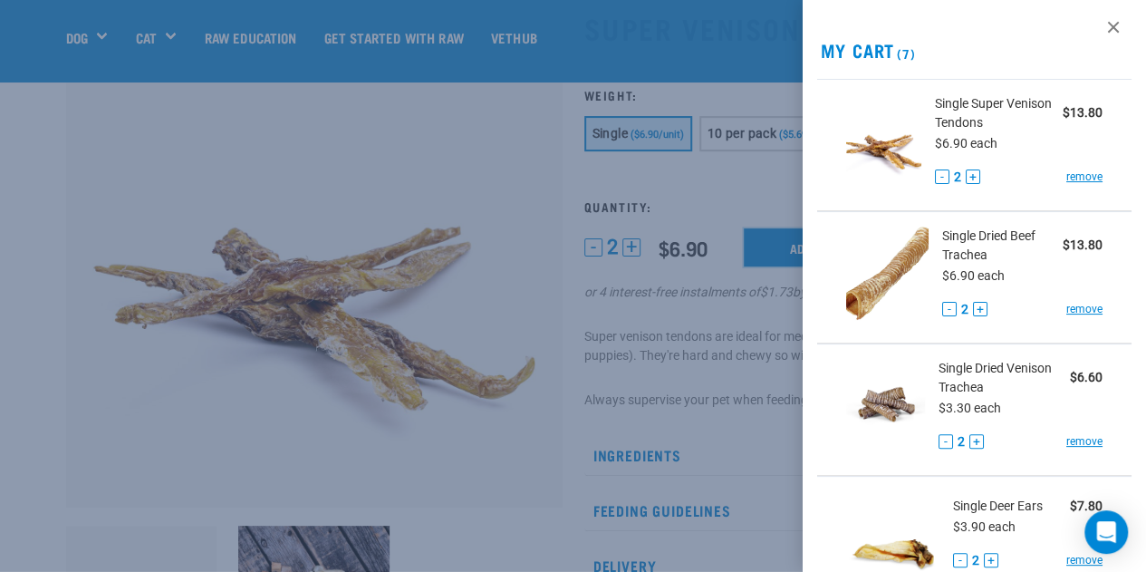
scroll to position [0, 0]
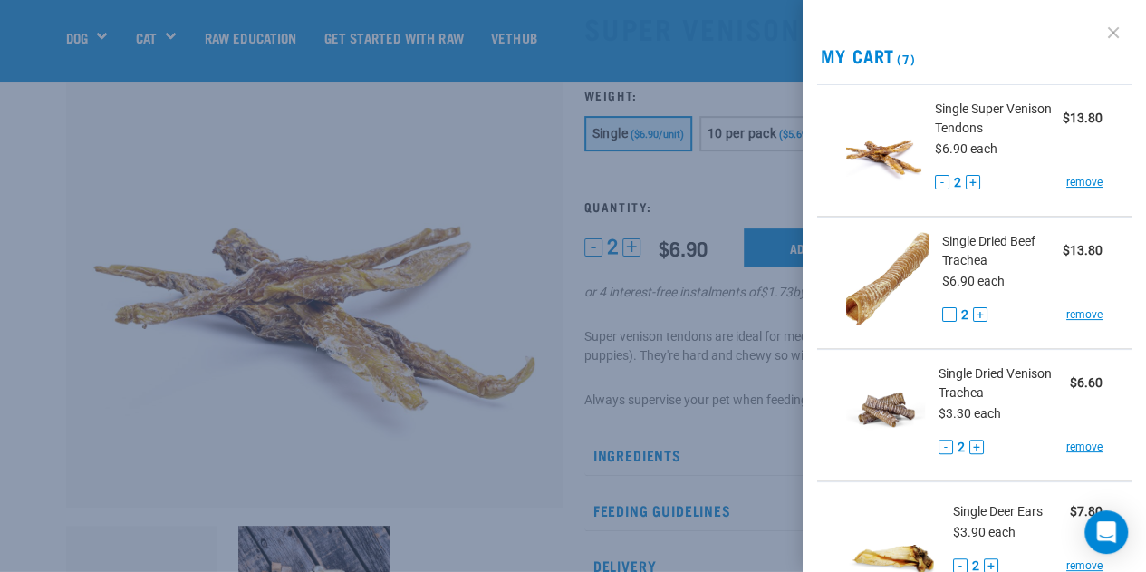
click at [1099, 34] on link at bounding box center [1113, 32] width 29 height 29
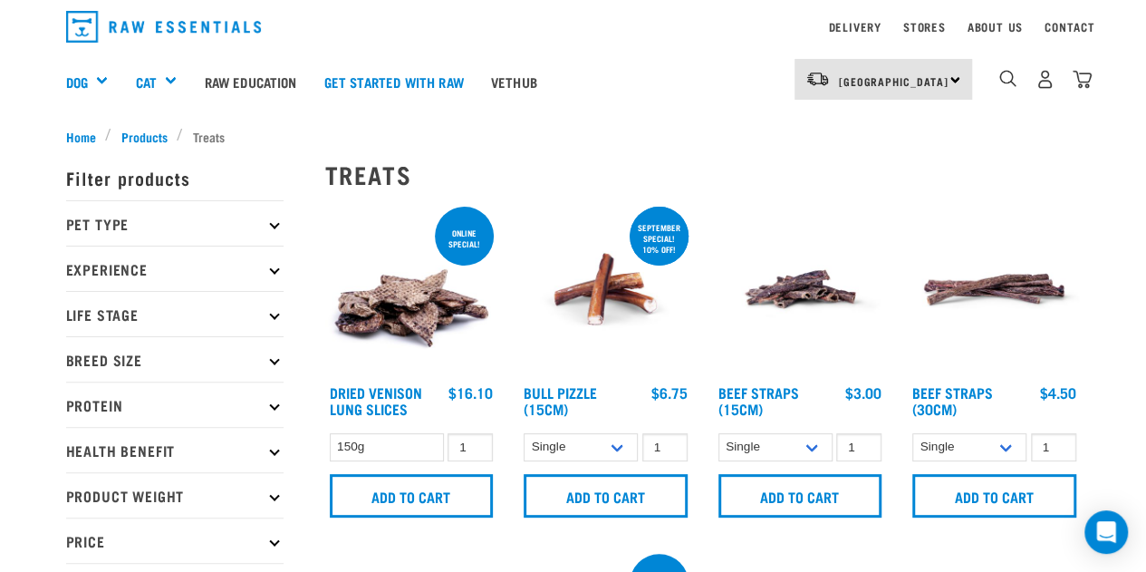
scroll to position [51, 0]
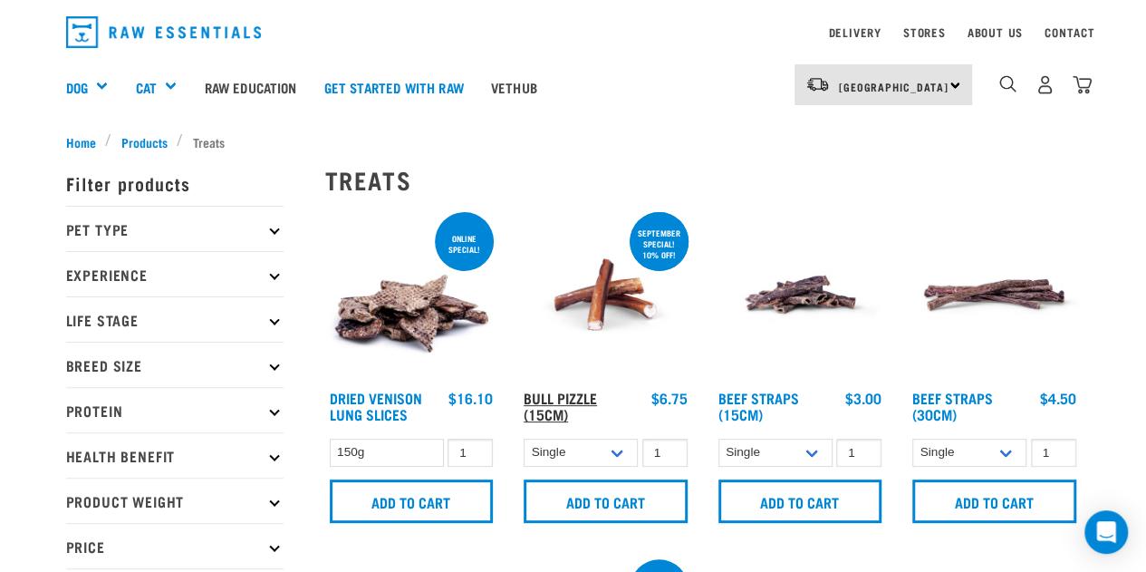
click at [552, 396] on link "Bull Pizzle (15cm)" at bounding box center [560, 405] width 73 height 24
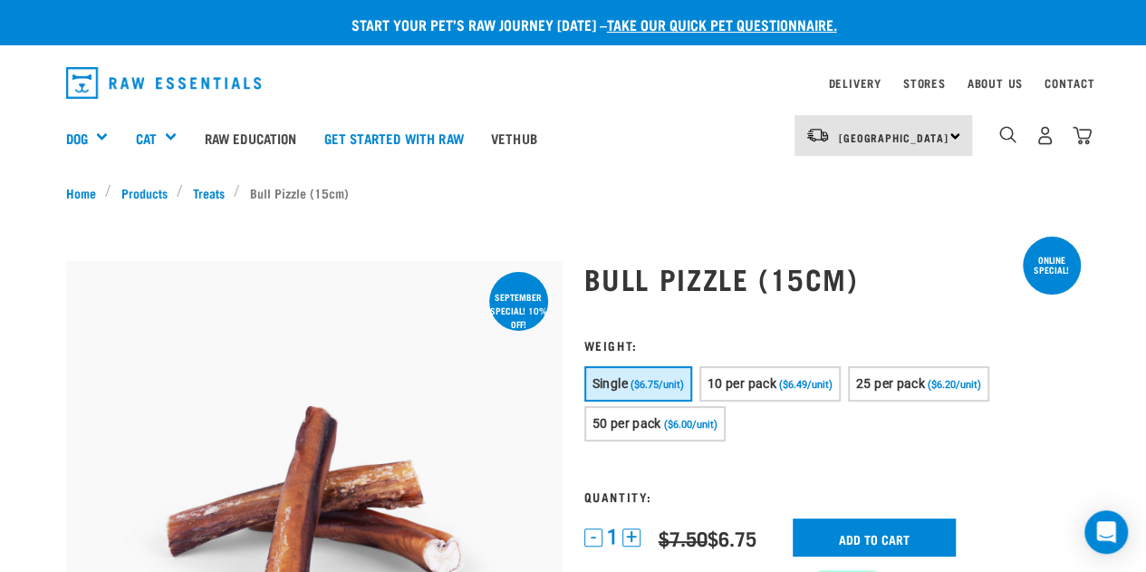
click at [632, 535] on button "+" at bounding box center [631, 537] width 18 height 18
click at [911, 530] on input "Add to cart" at bounding box center [874, 537] width 163 height 38
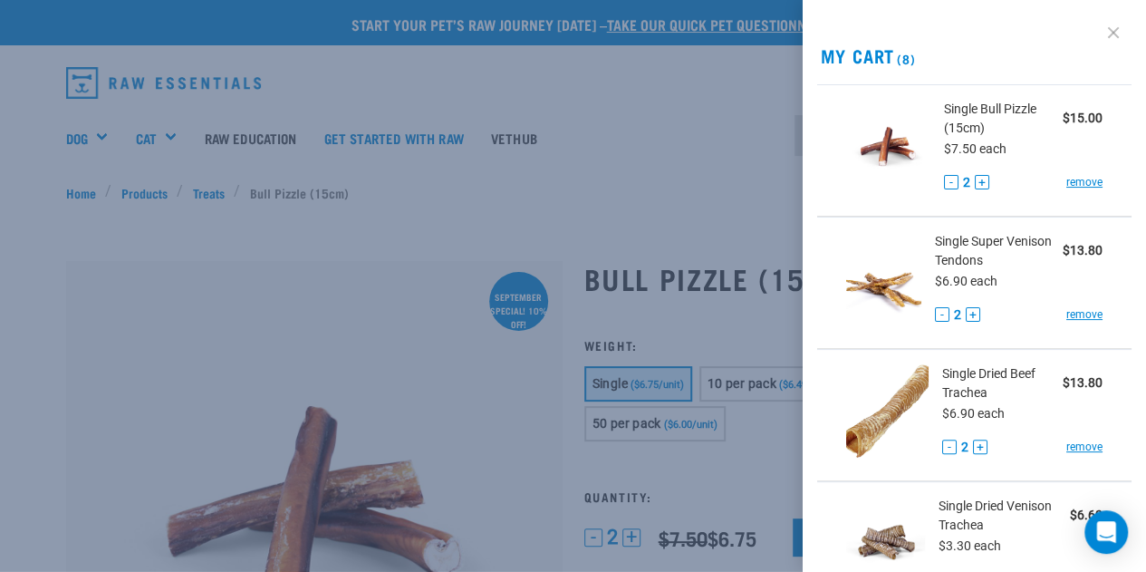
click at [1099, 31] on link at bounding box center [1113, 32] width 29 height 29
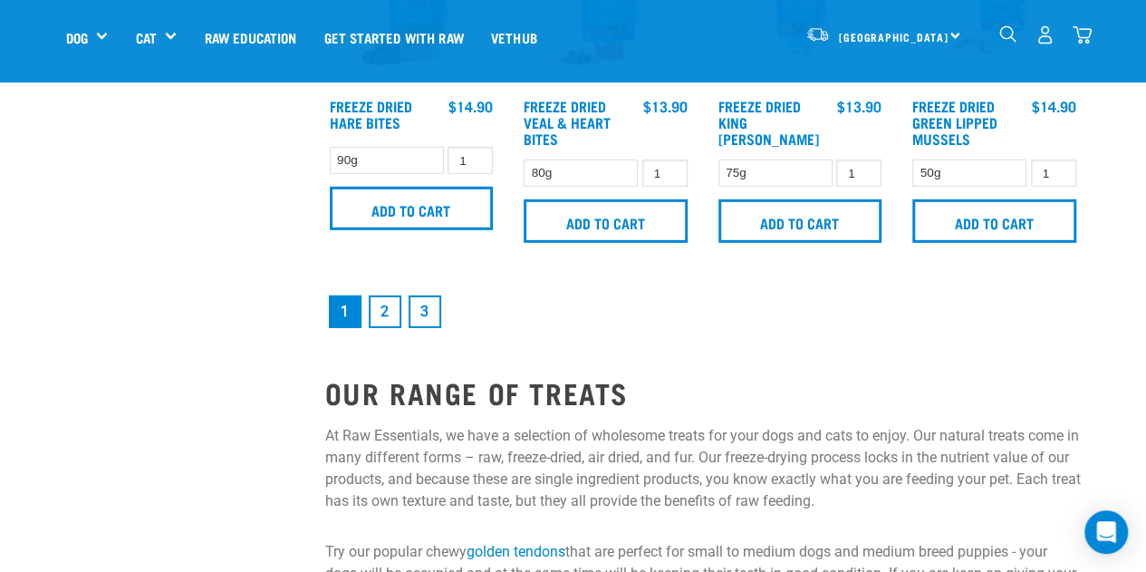
scroll to position [2638, 0]
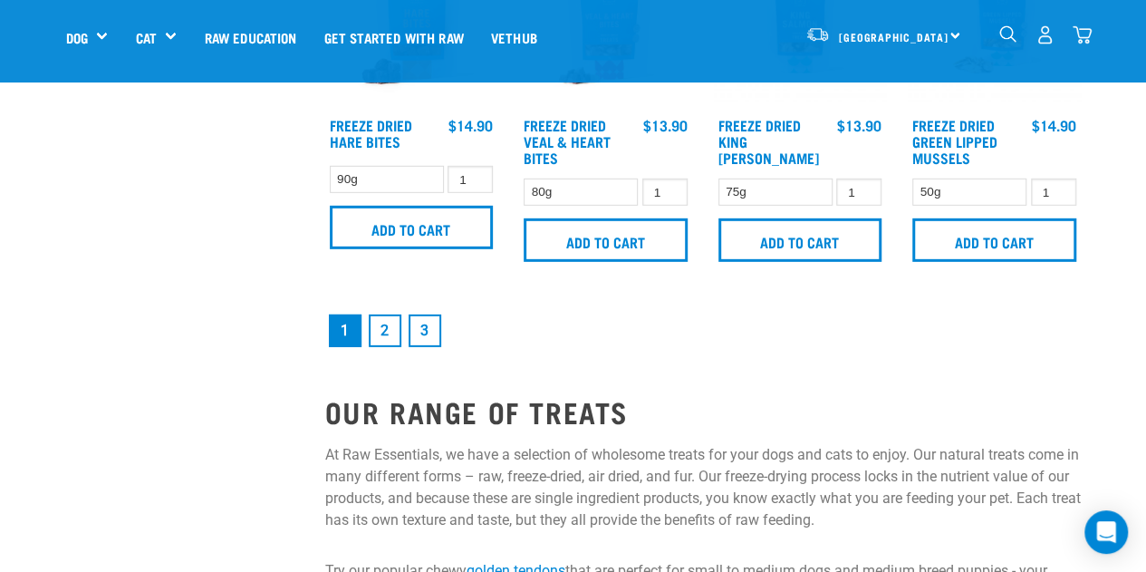
click at [383, 330] on link "2" at bounding box center [385, 330] width 33 height 33
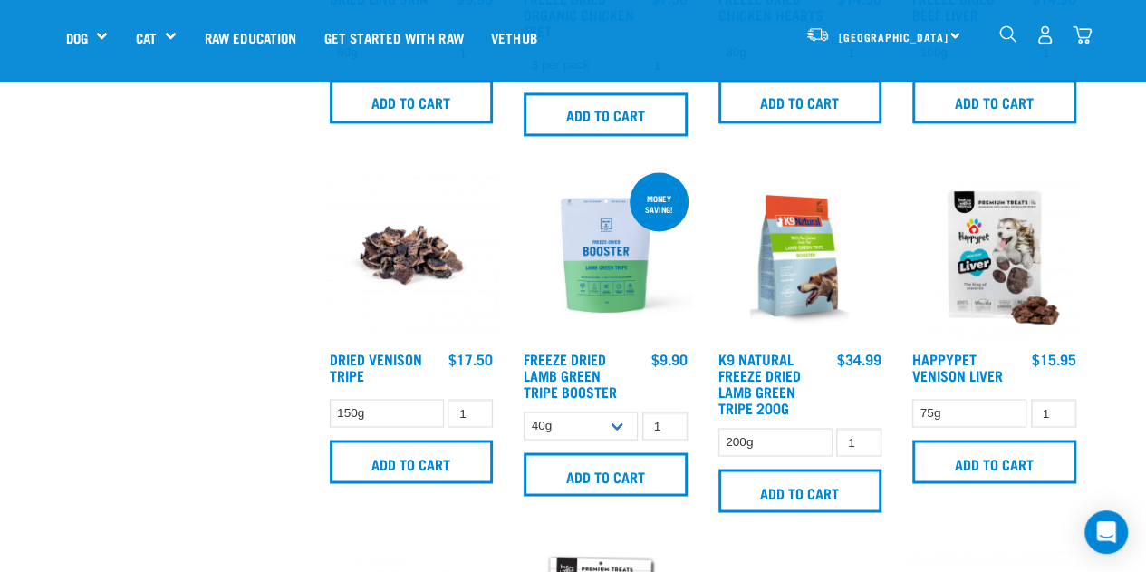
scroll to position [1385, 0]
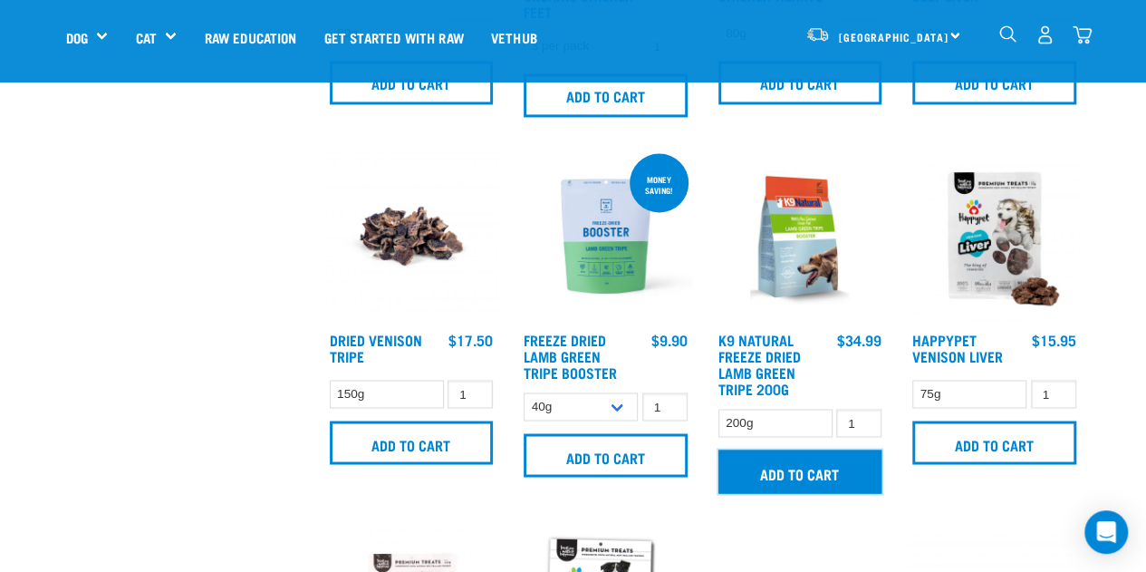
click at [779, 480] on input "Add to cart" at bounding box center [800, 470] width 164 height 43
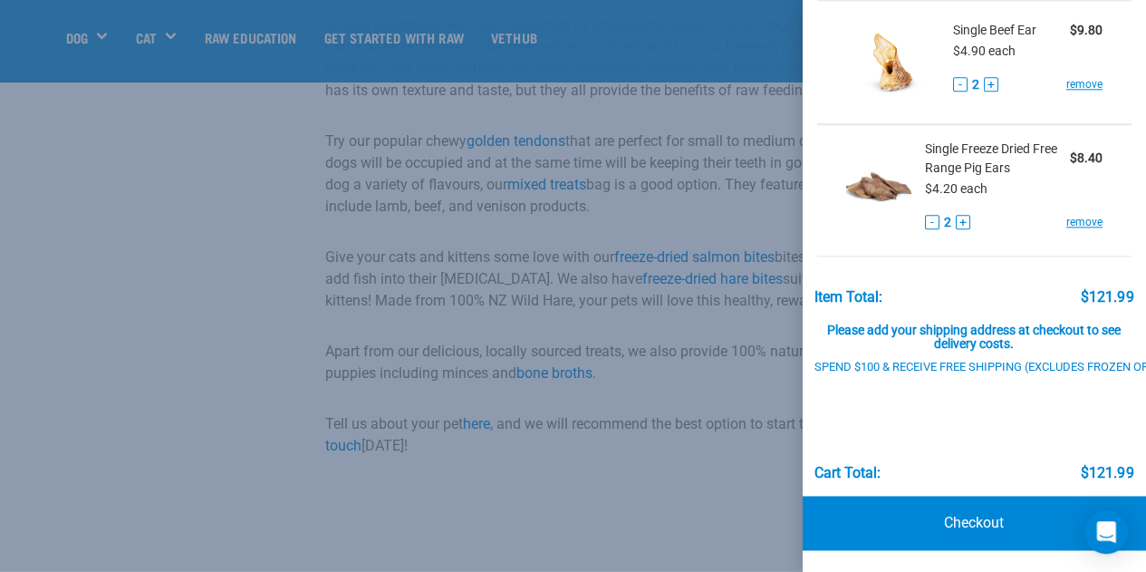
scroll to position [1028, 0]
click at [989, 502] on link "Checkout" at bounding box center [975, 523] width 344 height 54
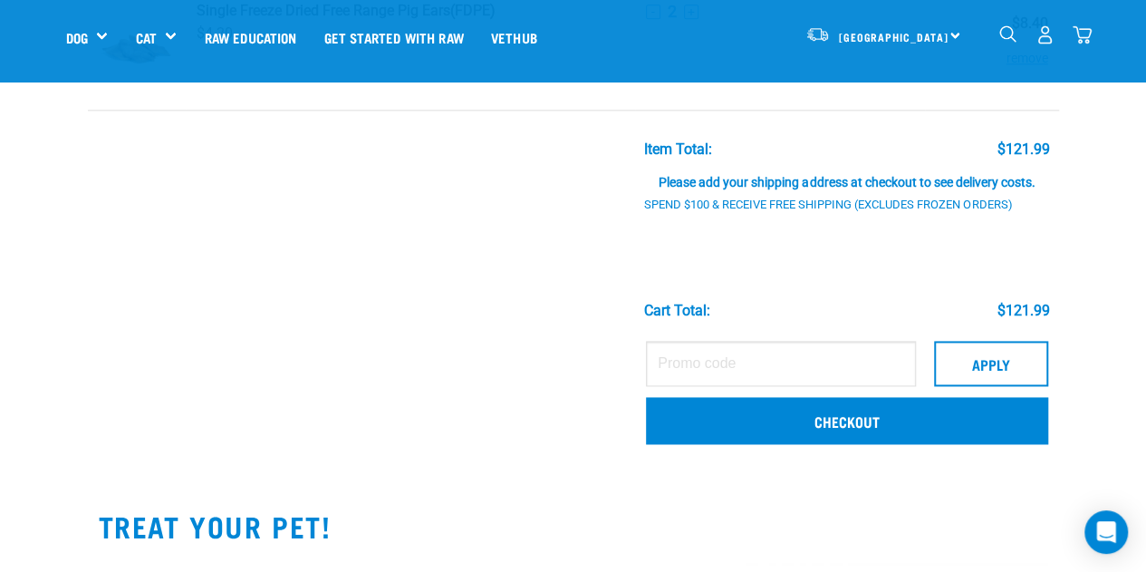
scroll to position [1171, 0]
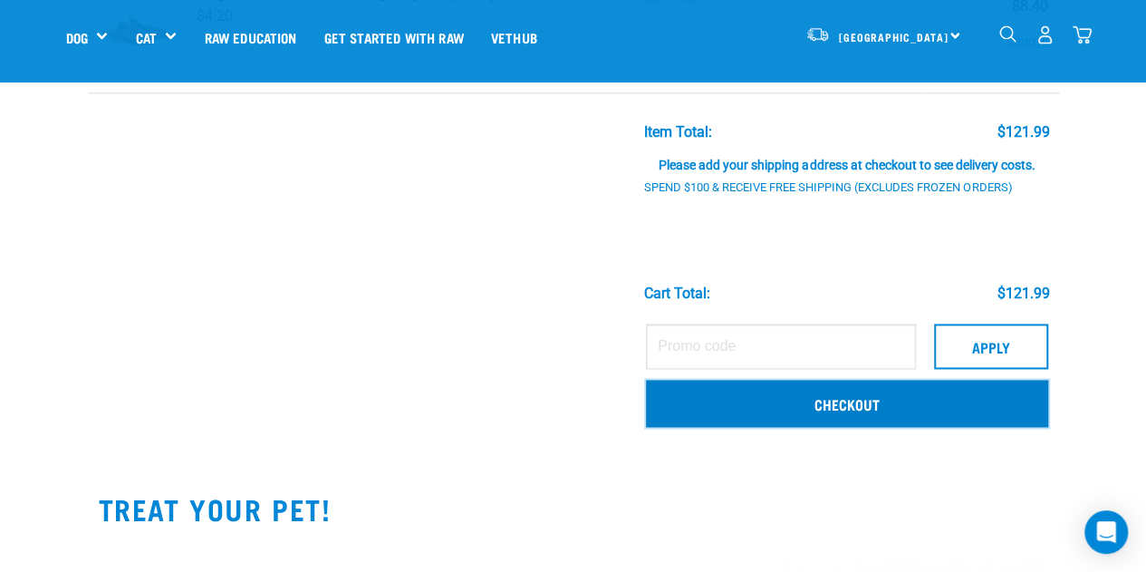
click at [877, 394] on link "Checkout" at bounding box center [846, 403] width 401 height 47
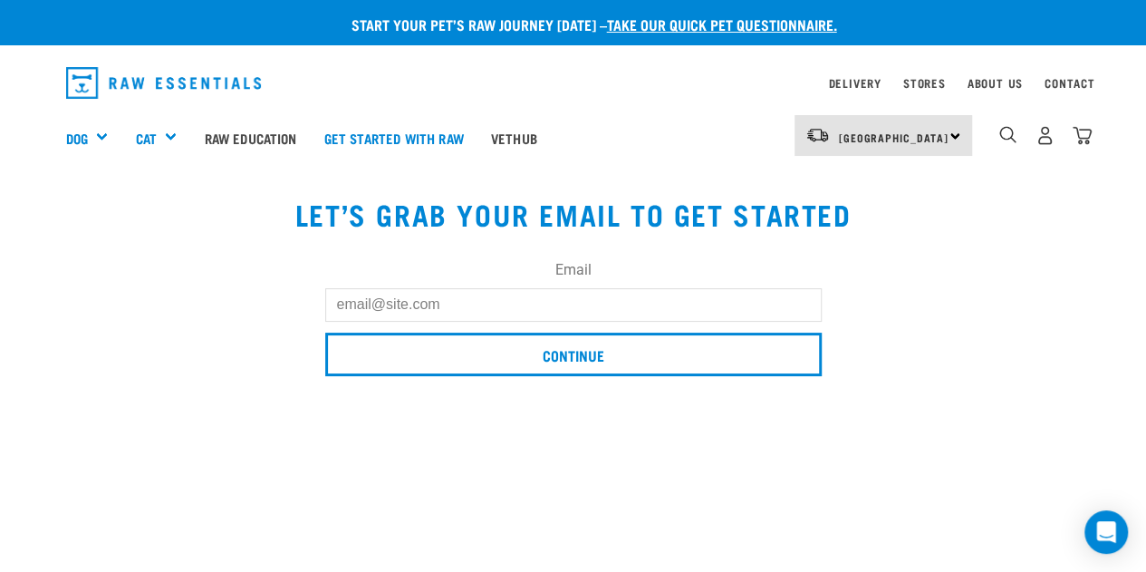
click at [709, 307] on input "Email" at bounding box center [573, 304] width 497 height 33
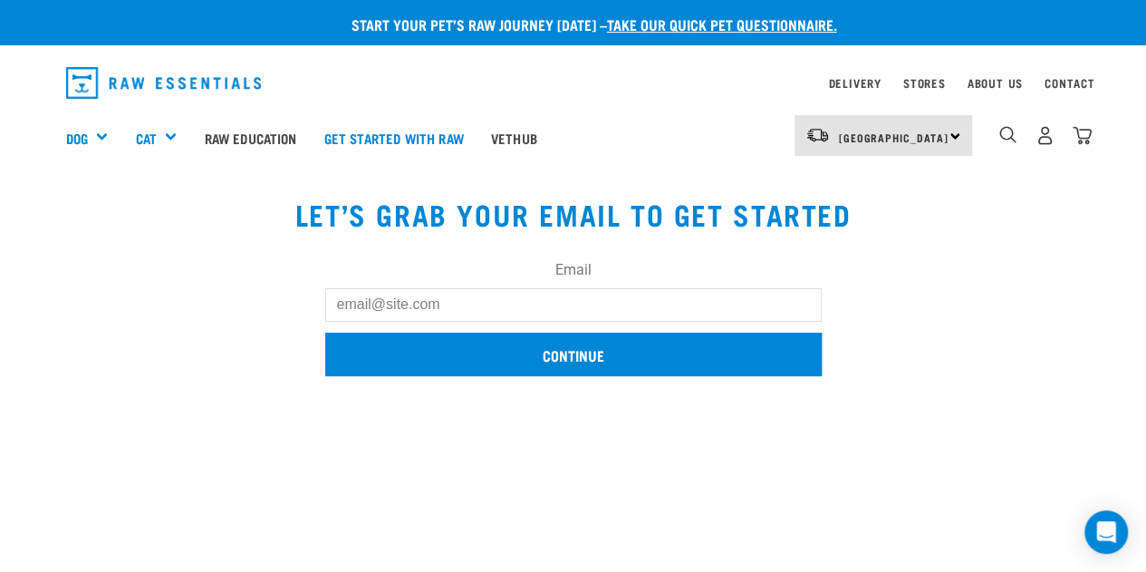
type input "[EMAIL_ADDRESS][DOMAIN_NAME]"
click at [542, 347] on input "Continue" at bounding box center [573, 354] width 497 height 43
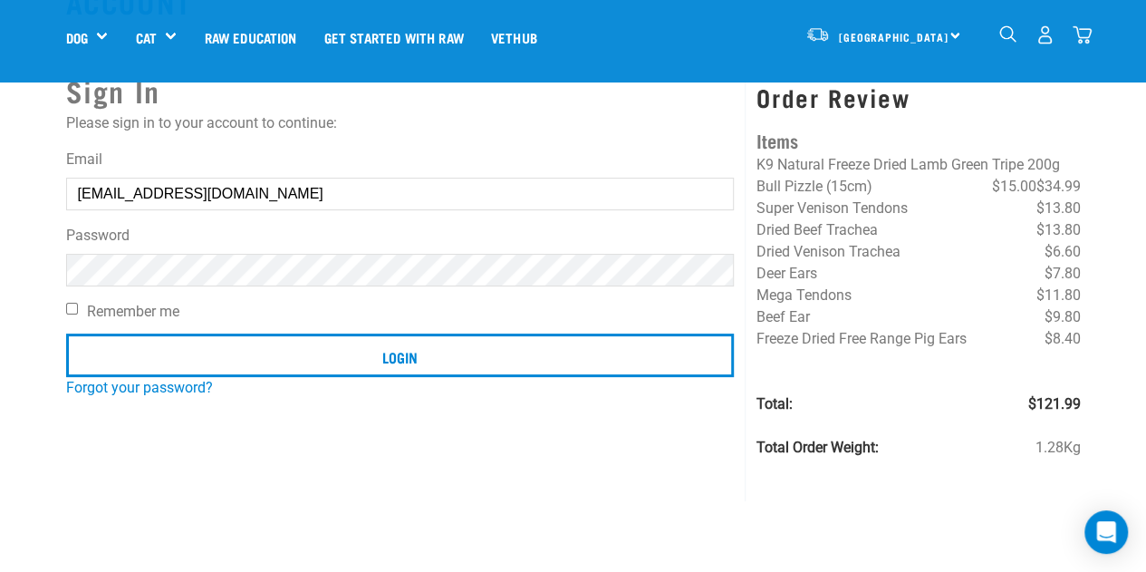
scroll to position [71, 0]
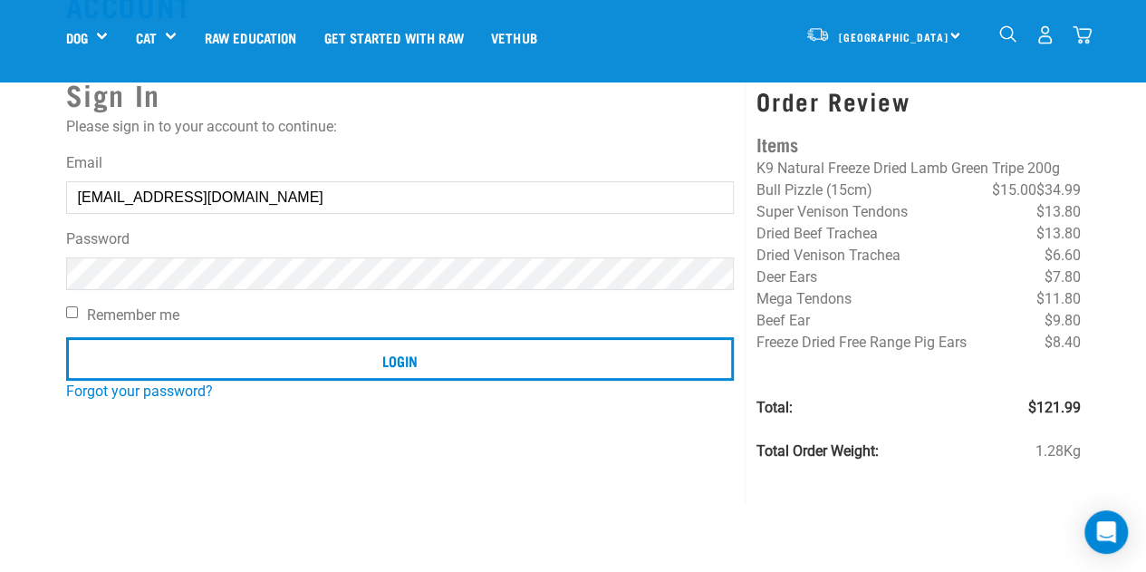
click at [66, 337] on input "Login" at bounding box center [400, 358] width 669 height 43
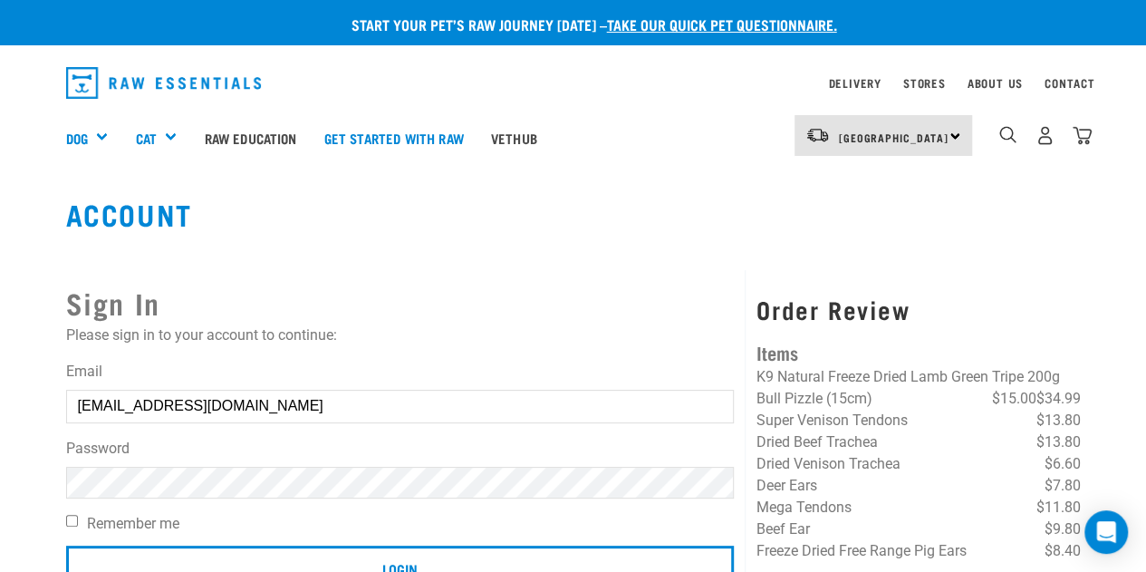
click at [42, 252] on button "delete" at bounding box center [33, 243] width 18 height 18
click at [66, 545] on input "Login" at bounding box center [400, 566] width 669 height 43
click at [42, 252] on button "delete" at bounding box center [33, 243] width 18 height 18
click at [668, 271] on div "Sign In Please sign in to your account to continue: Email [EMAIL_ADDRESS][DOMAI…" at bounding box center [400, 491] width 691 height 443
click at [66, 545] on input "Login" at bounding box center [400, 566] width 669 height 43
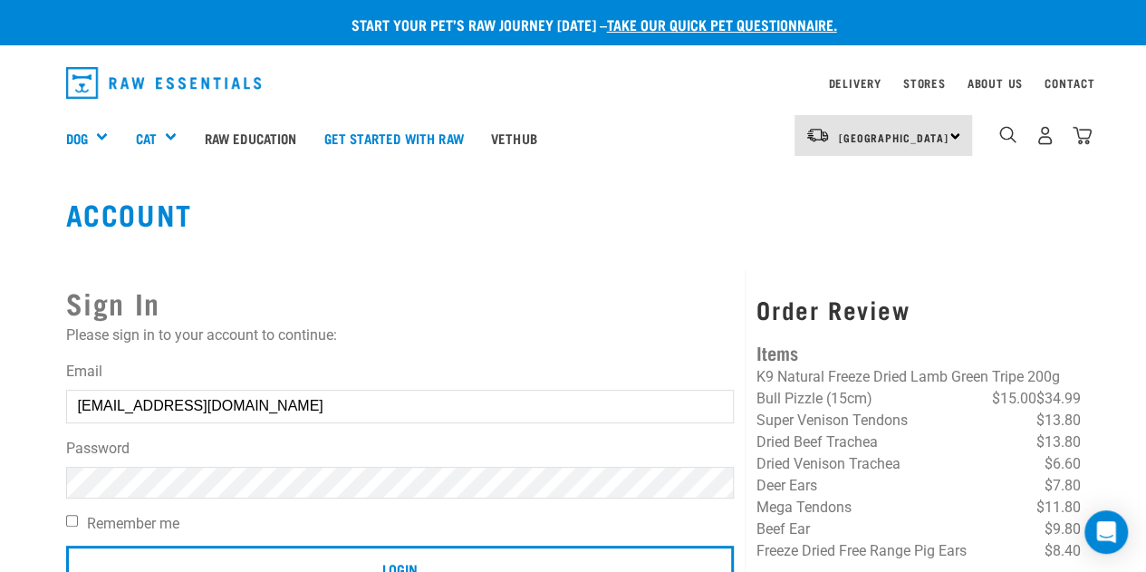
click at [42, 252] on button "delete" at bounding box center [33, 243] width 18 height 18
click at [66, 545] on input "Login" at bounding box center [400, 566] width 669 height 43
click at [42, 252] on button "delete" at bounding box center [33, 243] width 18 height 18
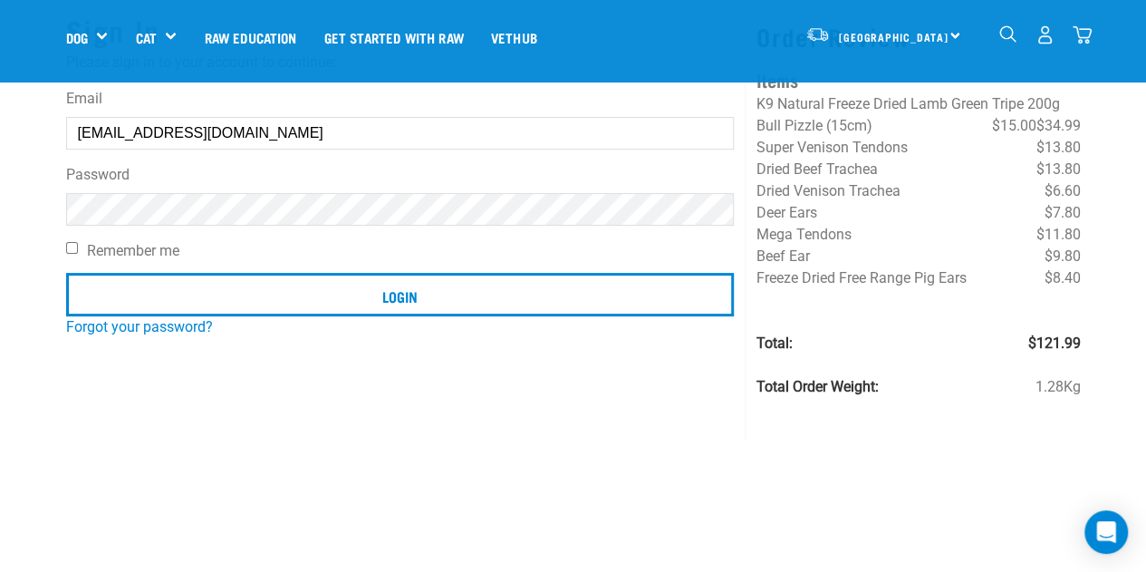
scroll to position [149, 0]
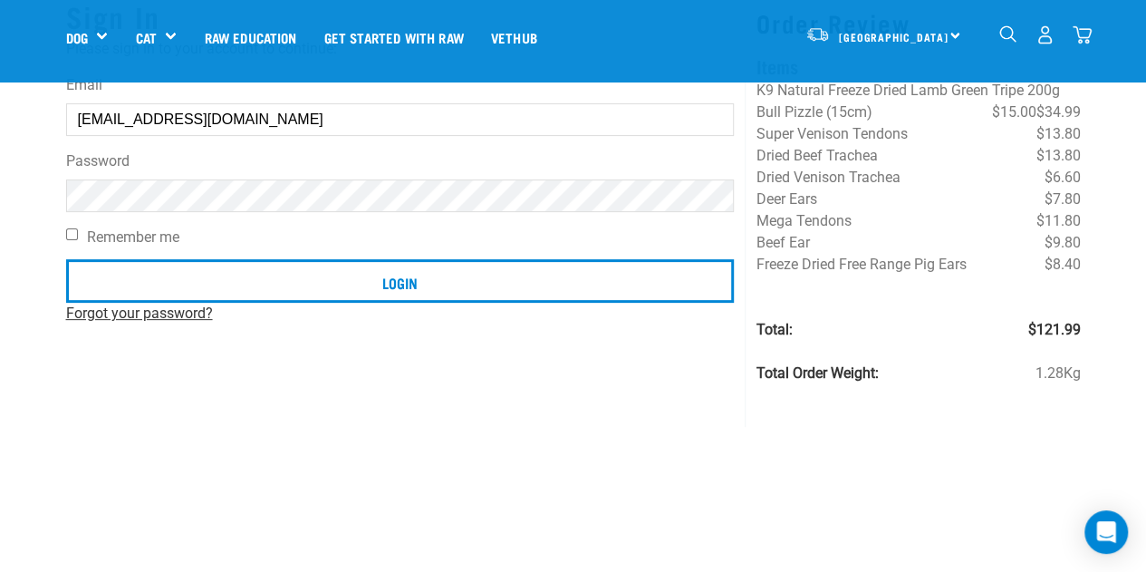
click at [176, 318] on link "Forgot your password?" at bounding box center [139, 312] width 147 height 17
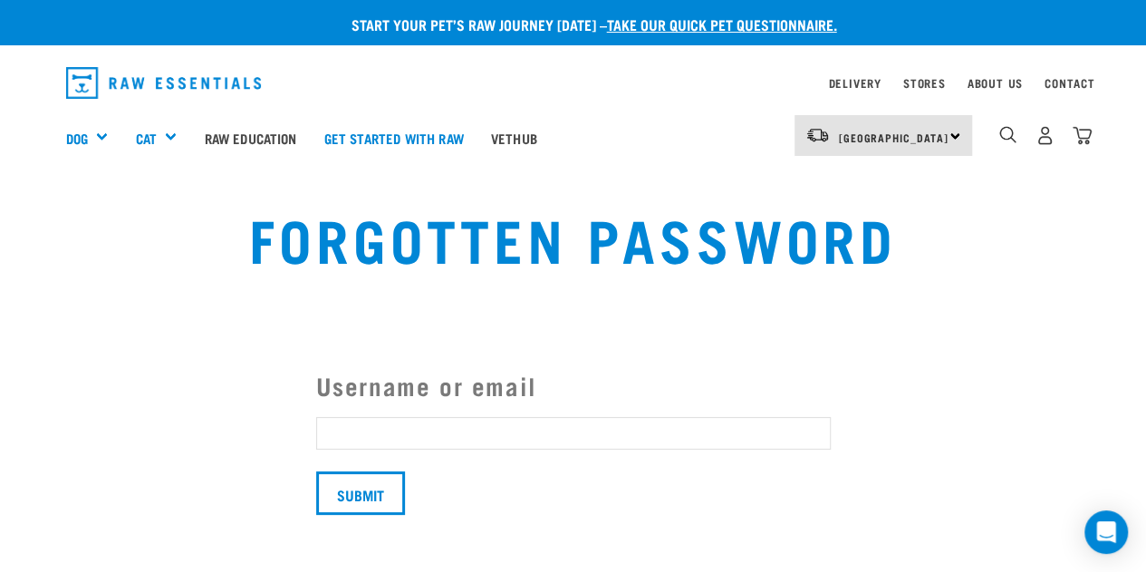
click at [342, 430] on input "Username or email" at bounding box center [573, 433] width 515 height 33
type input "mandymidge@hotmail.com"
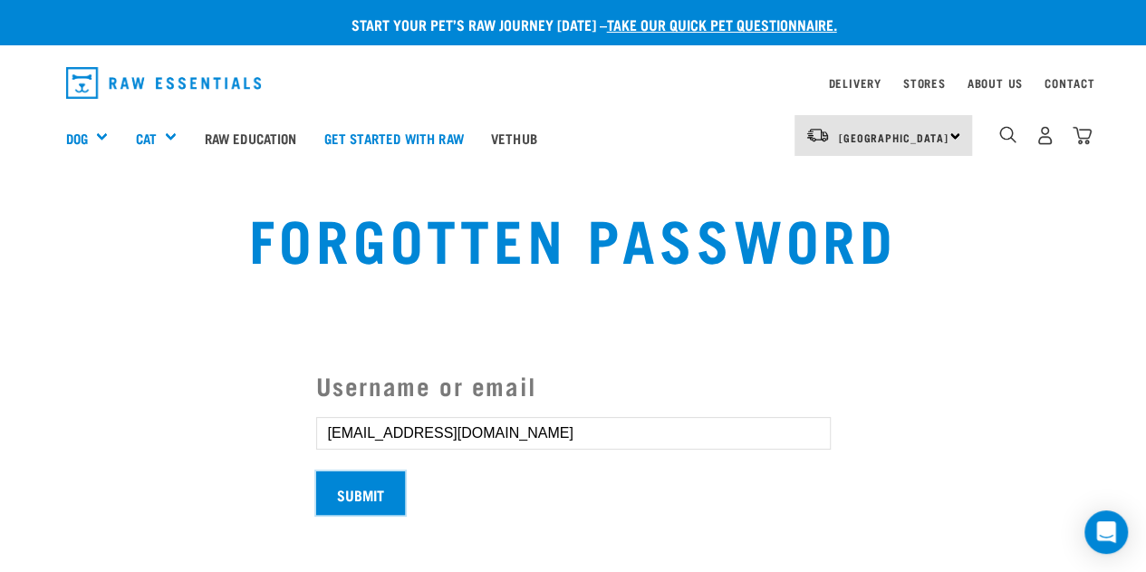
click at [367, 494] on input "Submit" at bounding box center [360, 492] width 89 height 43
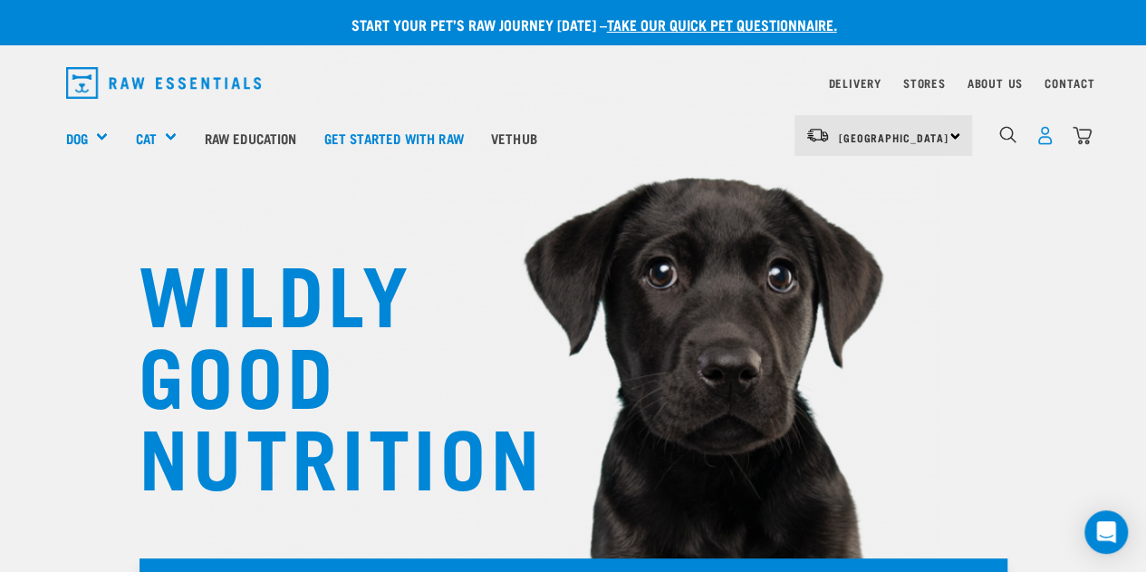
click at [1044, 140] on img "dropdown navigation" at bounding box center [1045, 135] width 19 height 19
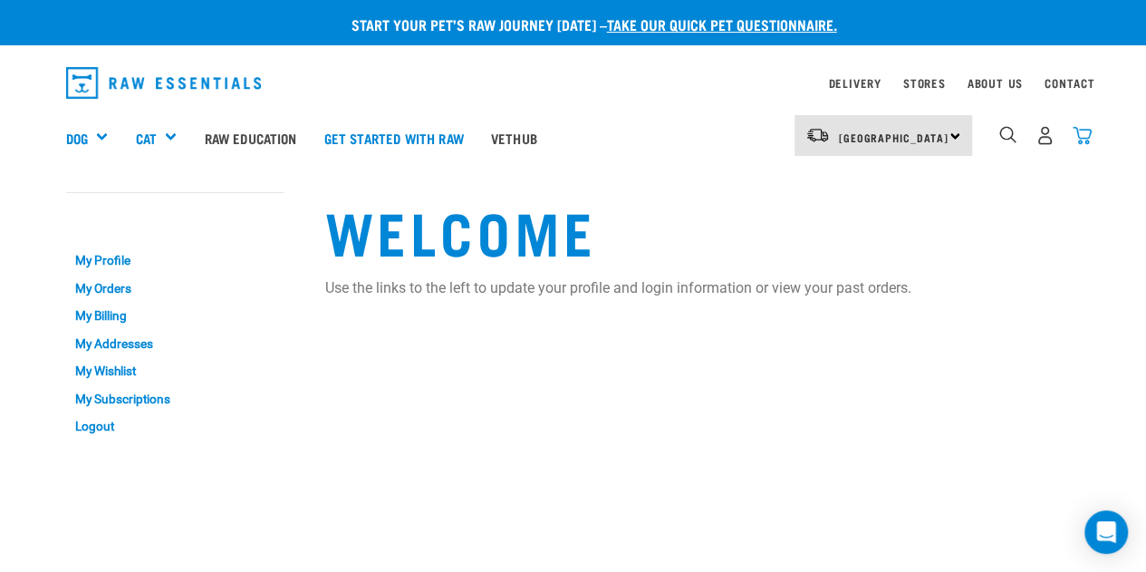
click at [1077, 136] on img "dropdown navigation" at bounding box center [1082, 135] width 19 height 19
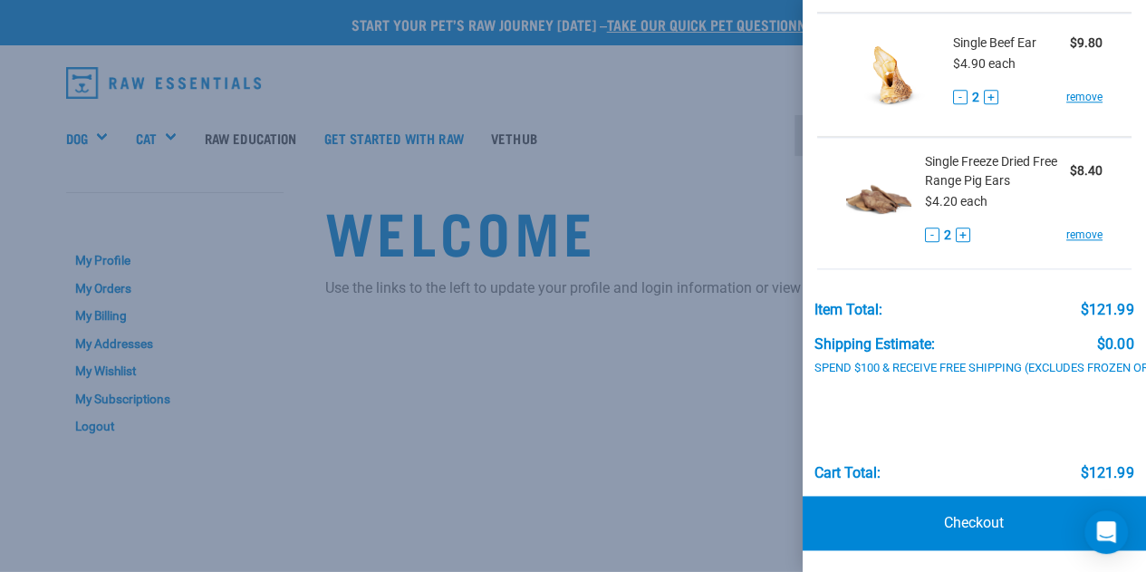
scroll to position [1049, 0]
click at [983, 503] on link "Checkout" at bounding box center [975, 523] width 344 height 54
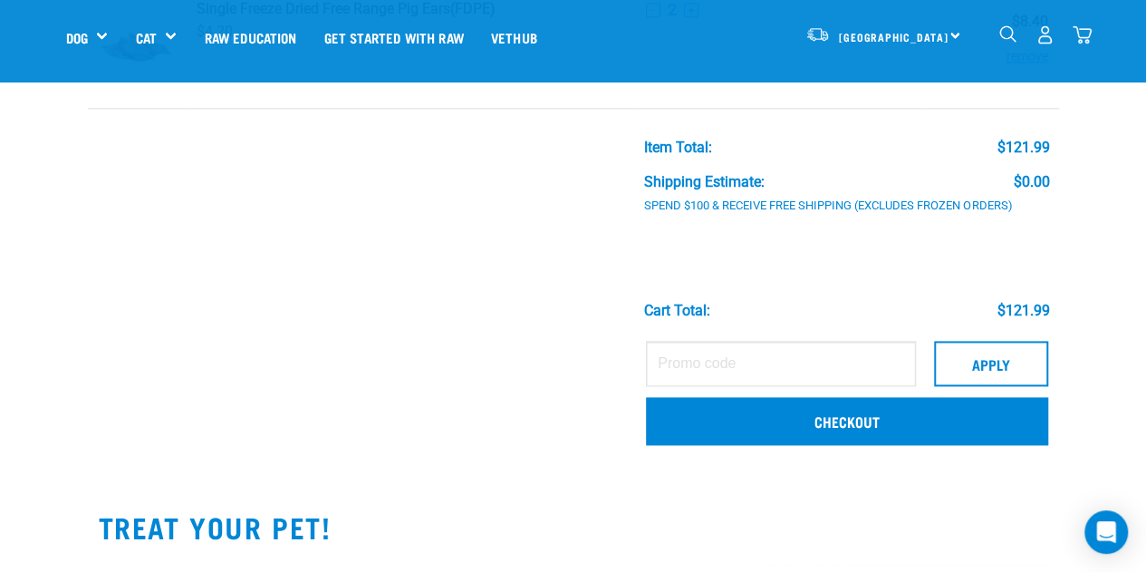
scroll to position [1187, 0]
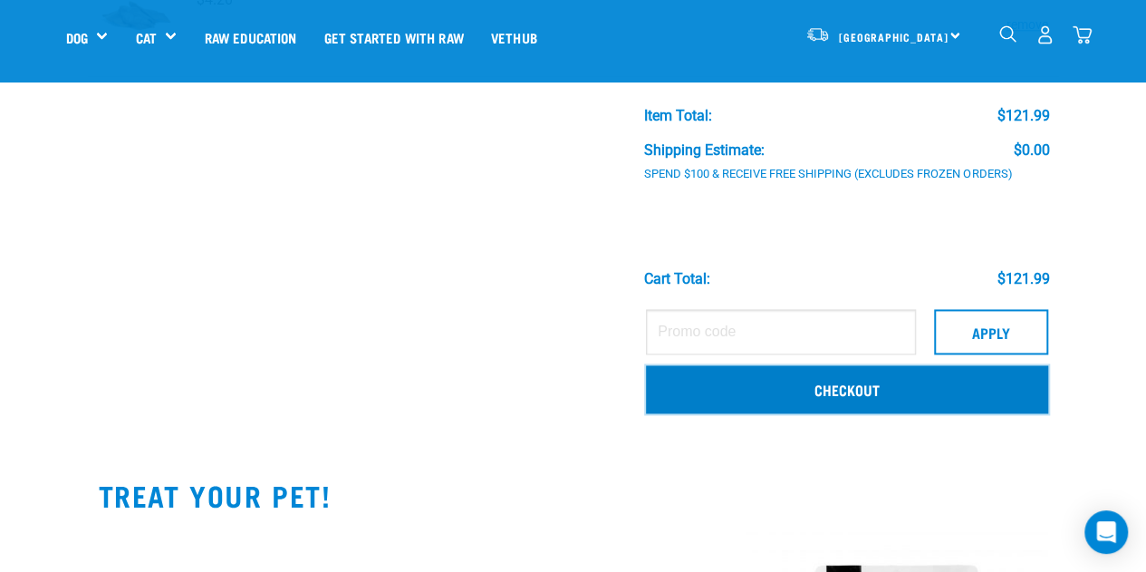
click at [821, 400] on link "Checkout" at bounding box center [846, 388] width 401 height 47
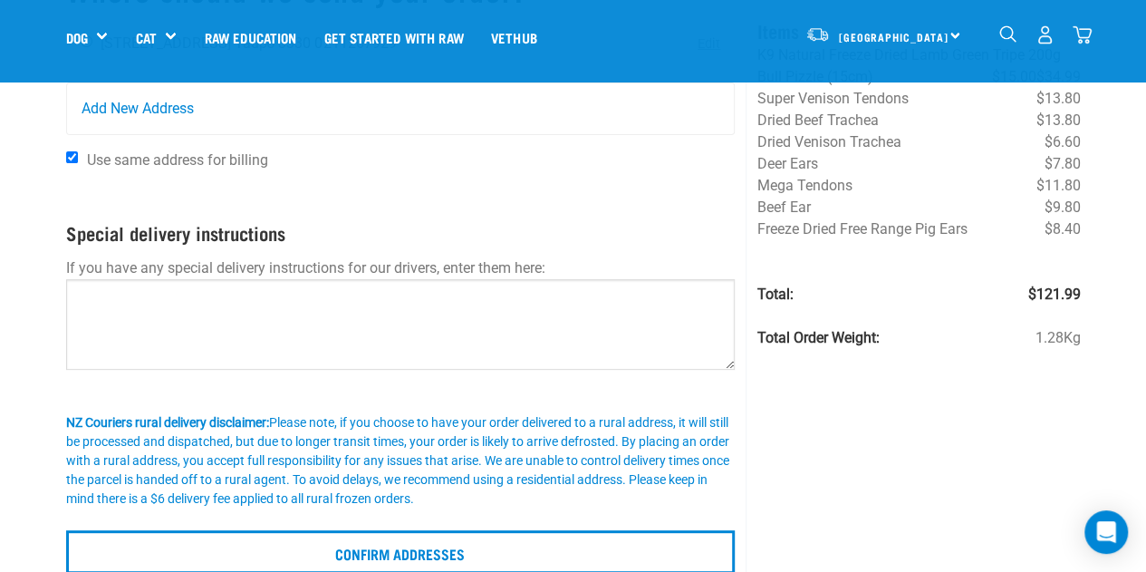
scroll to position [169, 0]
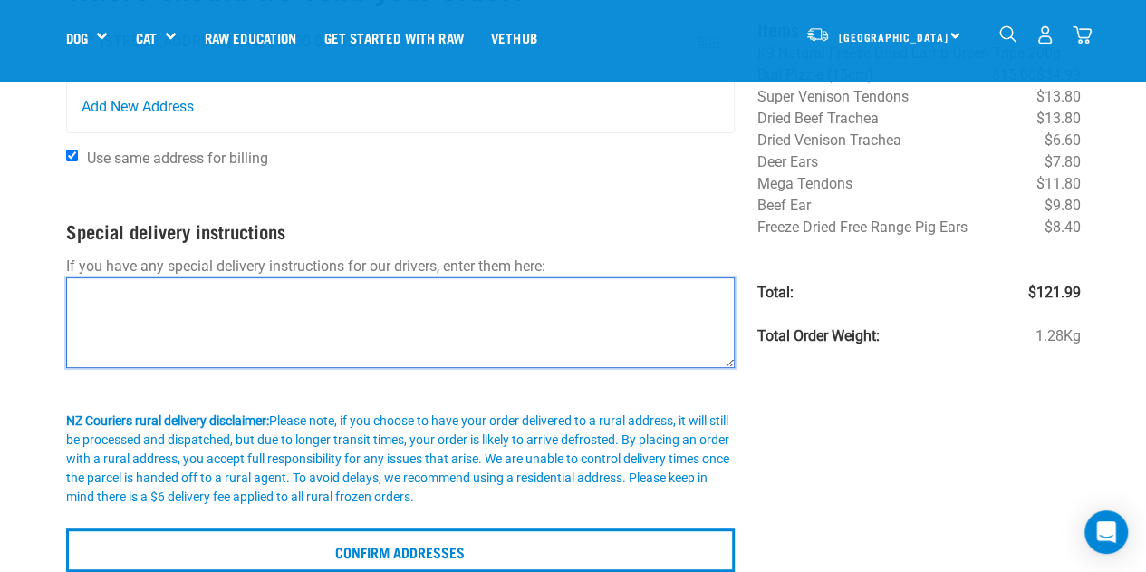
click at [565, 291] on textarea at bounding box center [401, 322] width 670 height 91
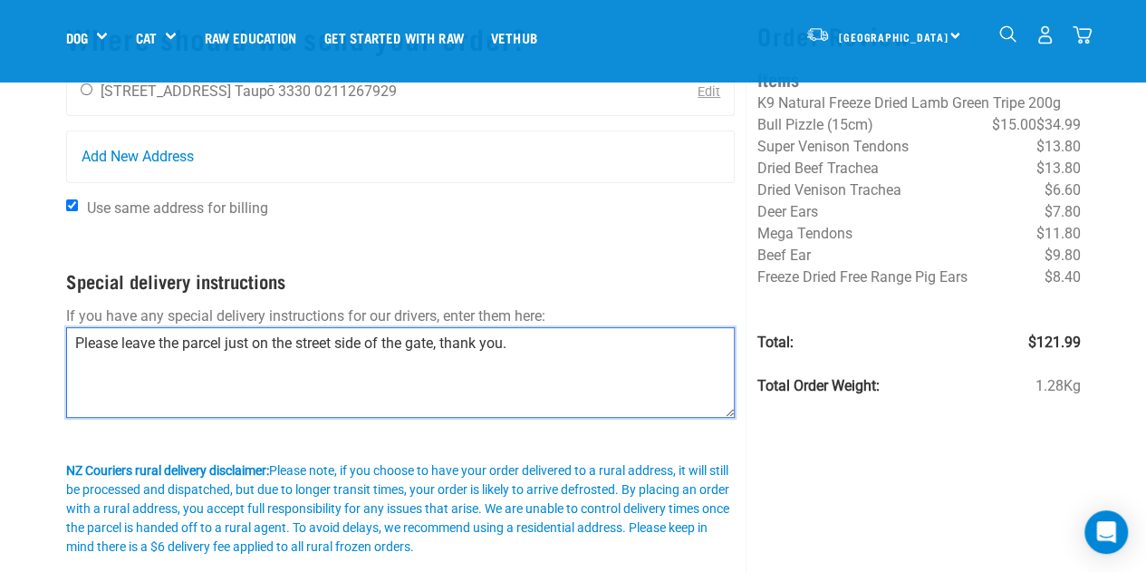
scroll to position [121, 0]
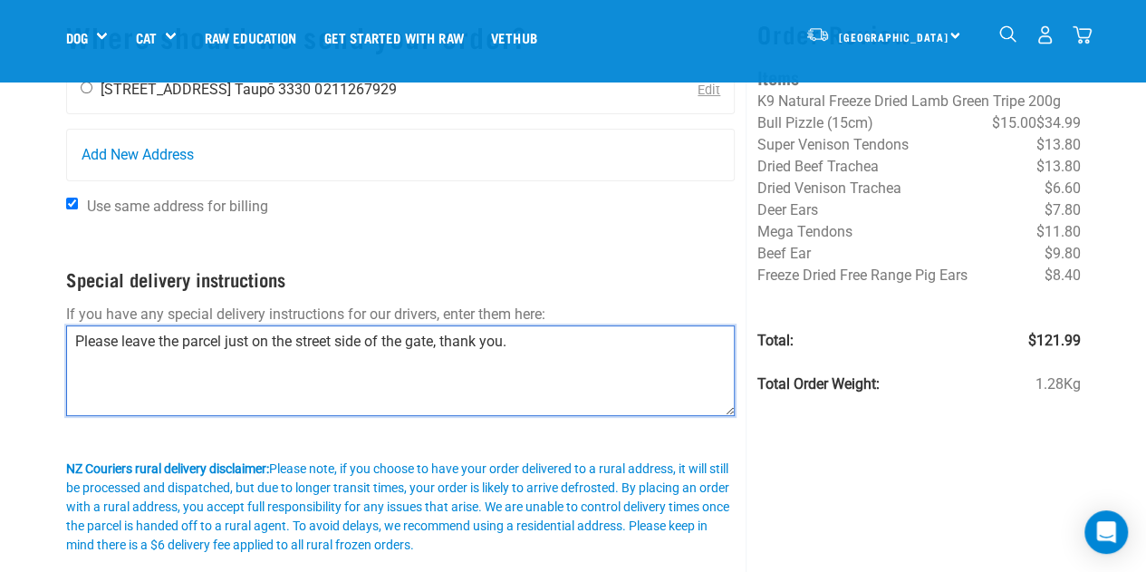
type textarea "Please leave the parcel just on the street side of the gate, thank you."
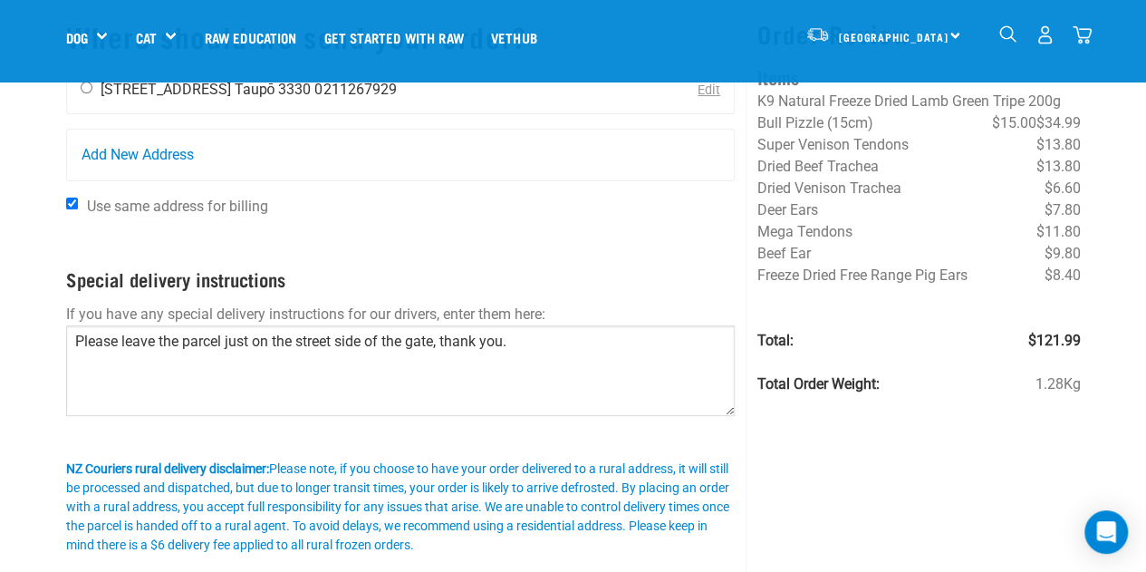
click at [83, 83] on input "radio" at bounding box center [87, 88] width 12 height 12
radio input "true"
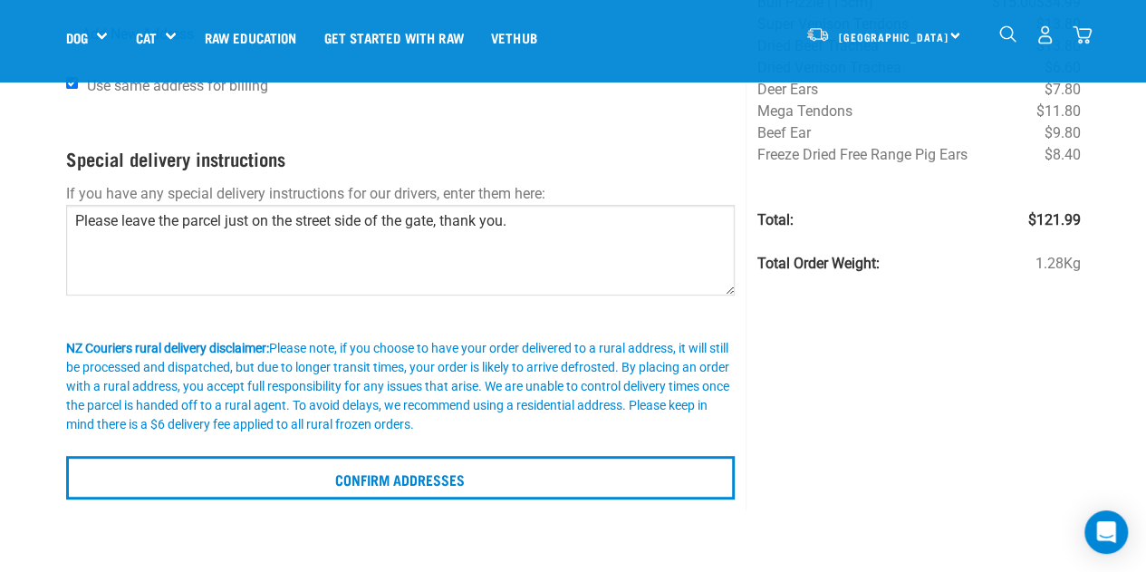
scroll to position [251, 0]
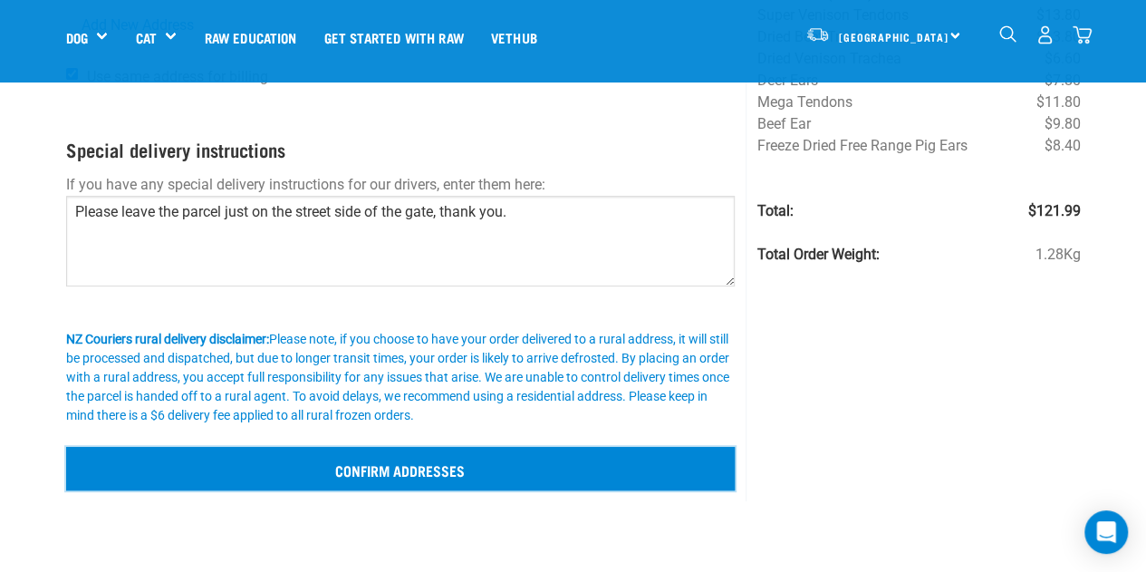
click at [390, 476] on input "Confirm addresses" at bounding box center [401, 468] width 670 height 43
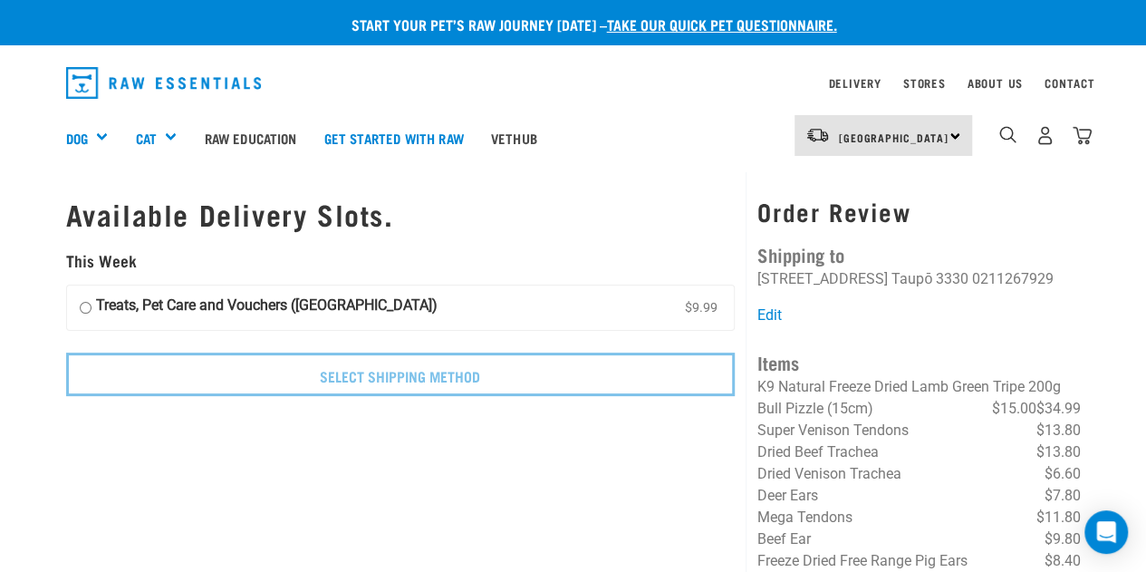
click at [84, 311] on input "Treats, Pet Care and Vouchers ([GEOGRAPHIC_DATA]) $9.99" at bounding box center [86, 307] width 12 height 27
radio input "true"
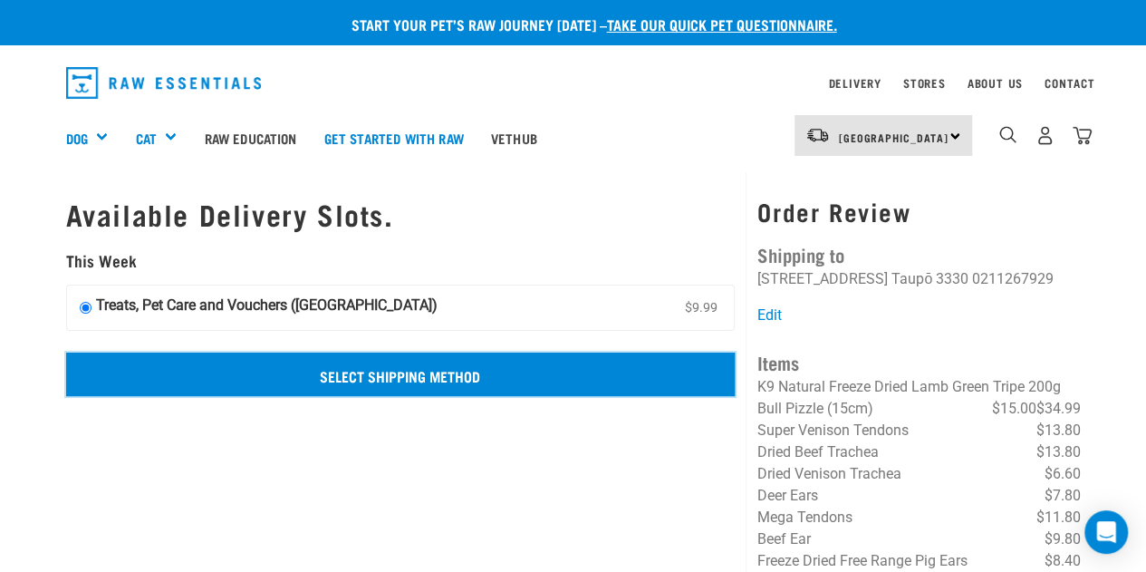
click at [391, 376] on input "Select Shipping Method" at bounding box center [401, 373] width 670 height 43
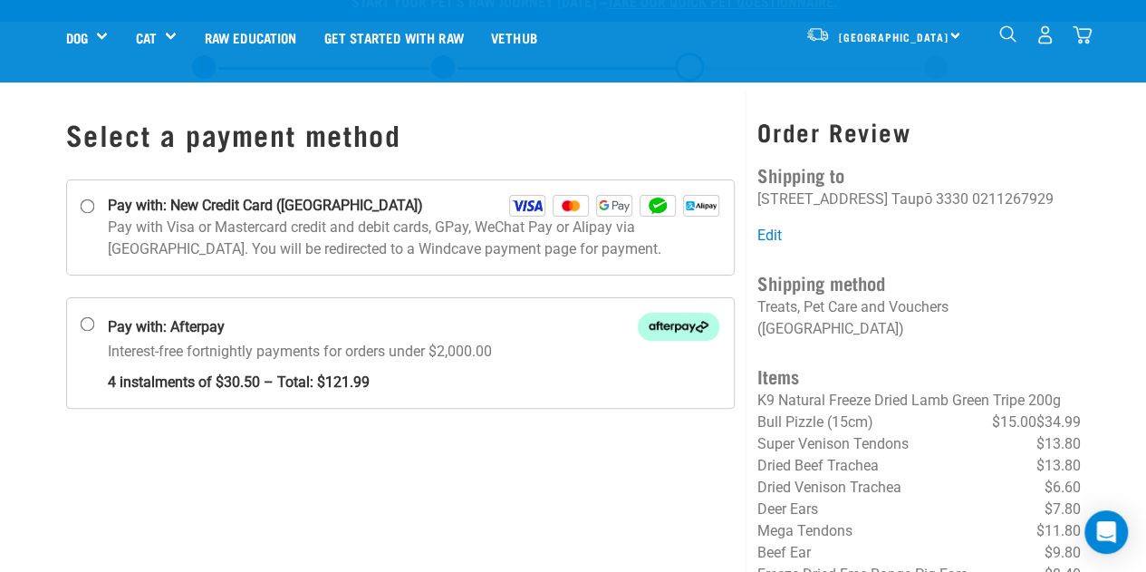
scroll to position [71, 0]
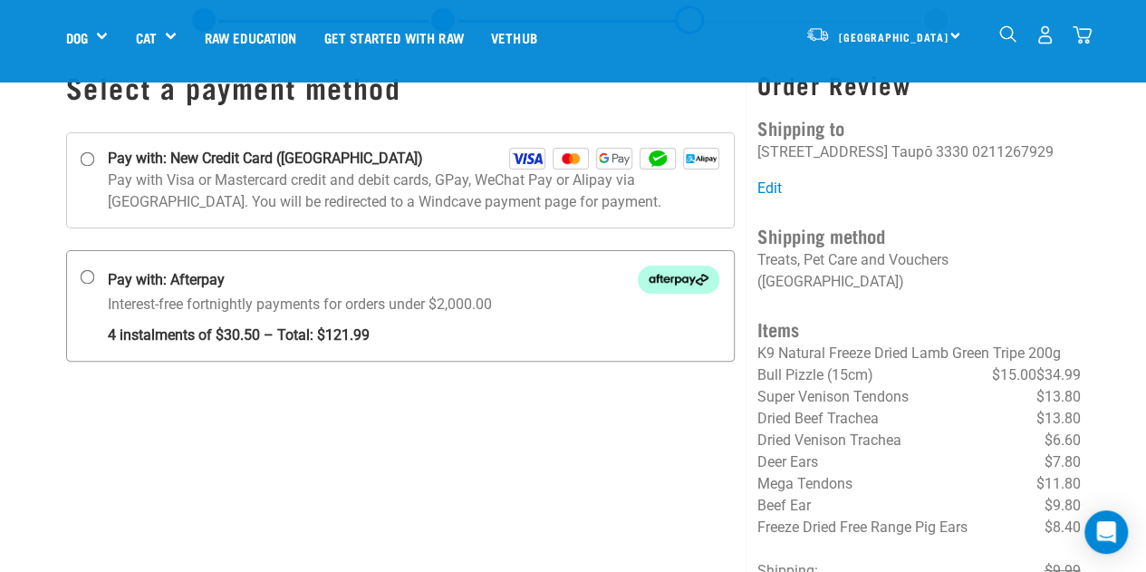
click at [92, 276] on input "Pay with: Afterpay Interest-free fortnightly payments for orders under $2,000.00" at bounding box center [87, 277] width 14 height 14
radio input "true"
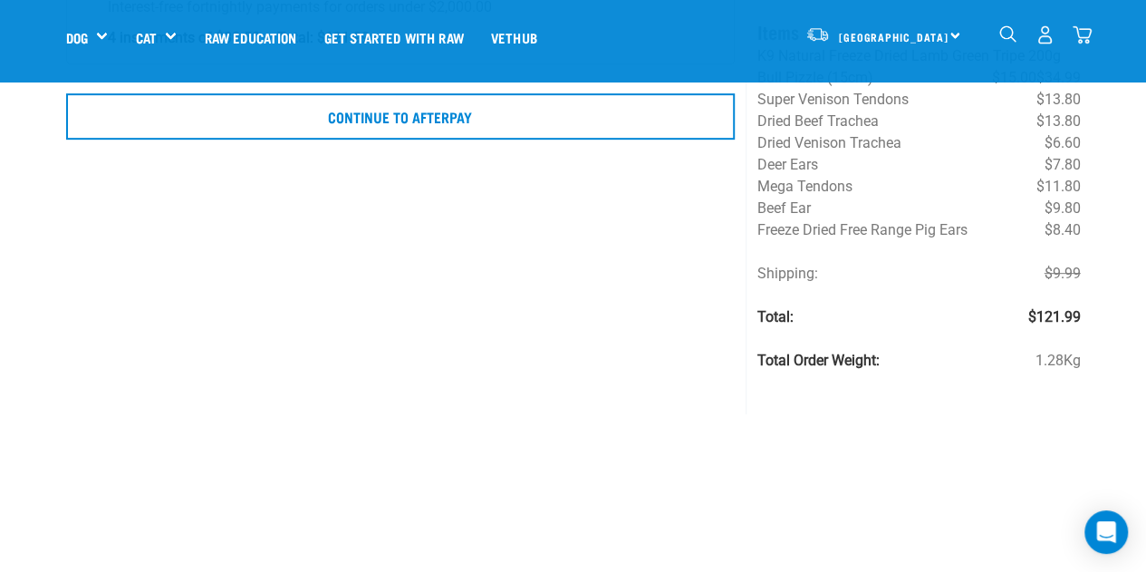
scroll to position [371, 0]
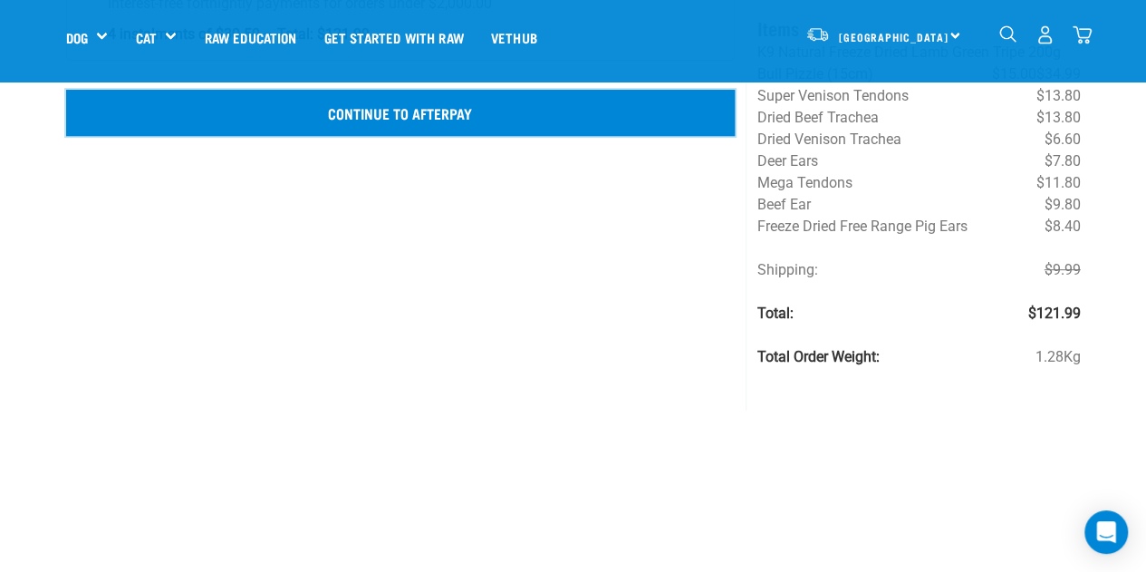
click at [461, 110] on button "Continue to Afterpay" at bounding box center [401, 112] width 670 height 45
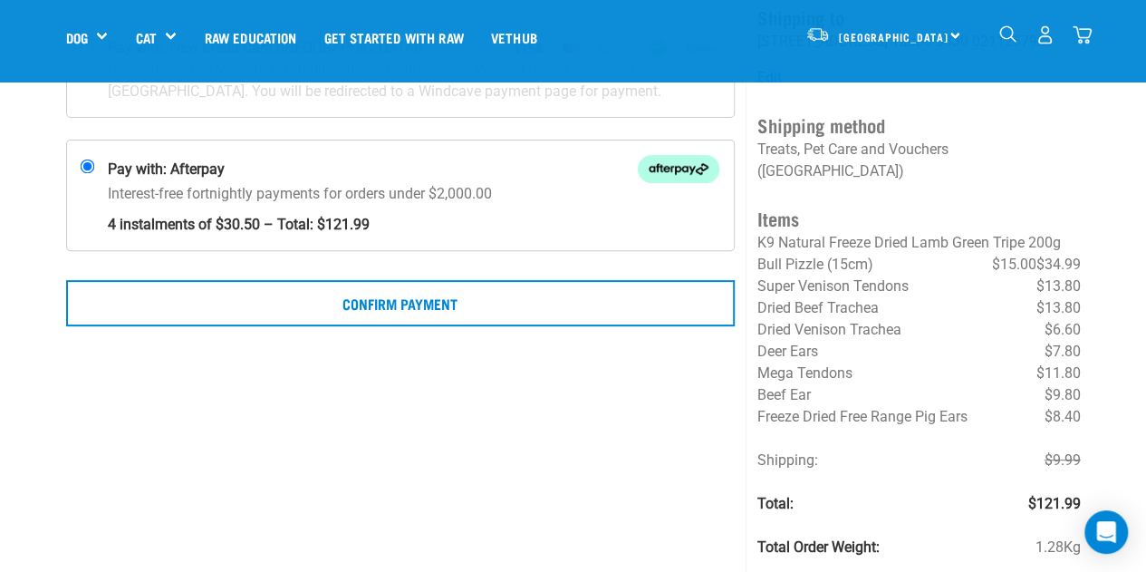
scroll to position [183, 0]
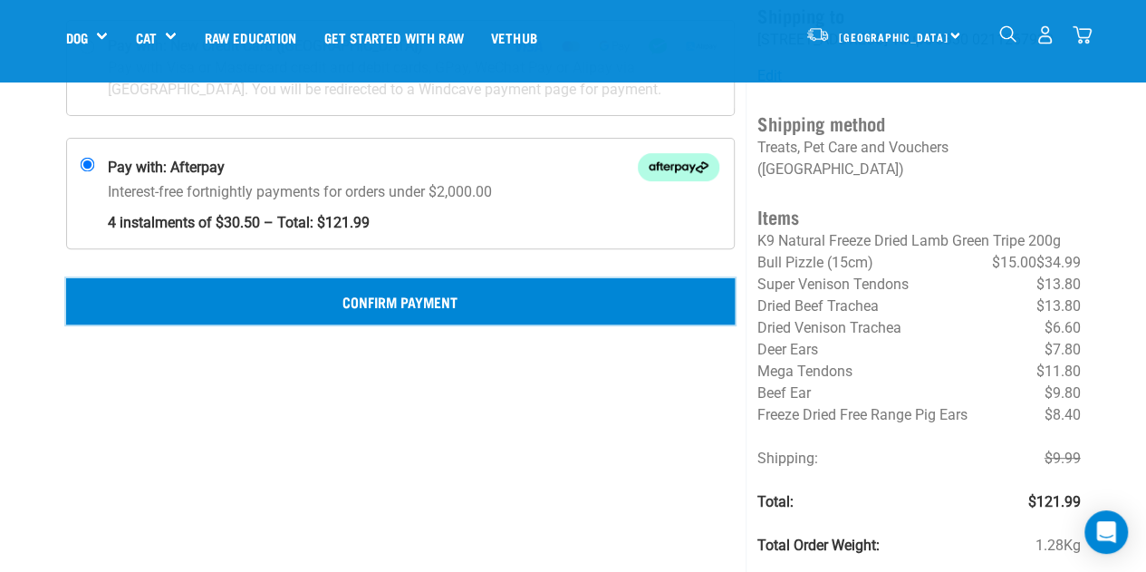
click at [342, 307] on button "Confirm Payment" at bounding box center [401, 300] width 670 height 45
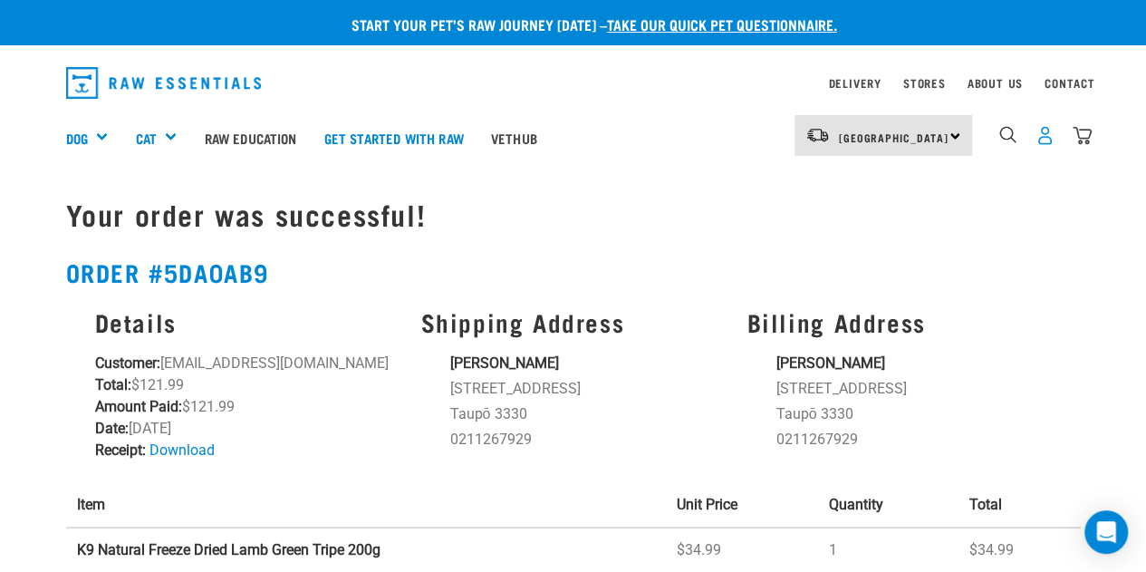
click at [1040, 135] on img "dropdown navigation" at bounding box center [1045, 135] width 19 height 19
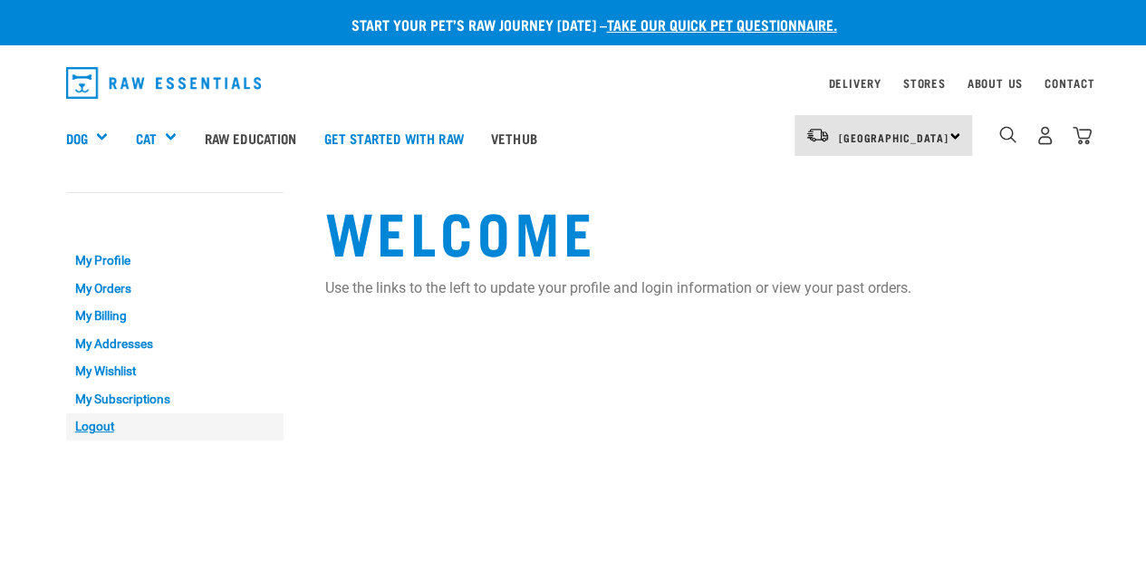
click at [98, 426] on link "Logout" at bounding box center [174, 427] width 217 height 28
